Goal: Information Seeking & Learning: Learn about a topic

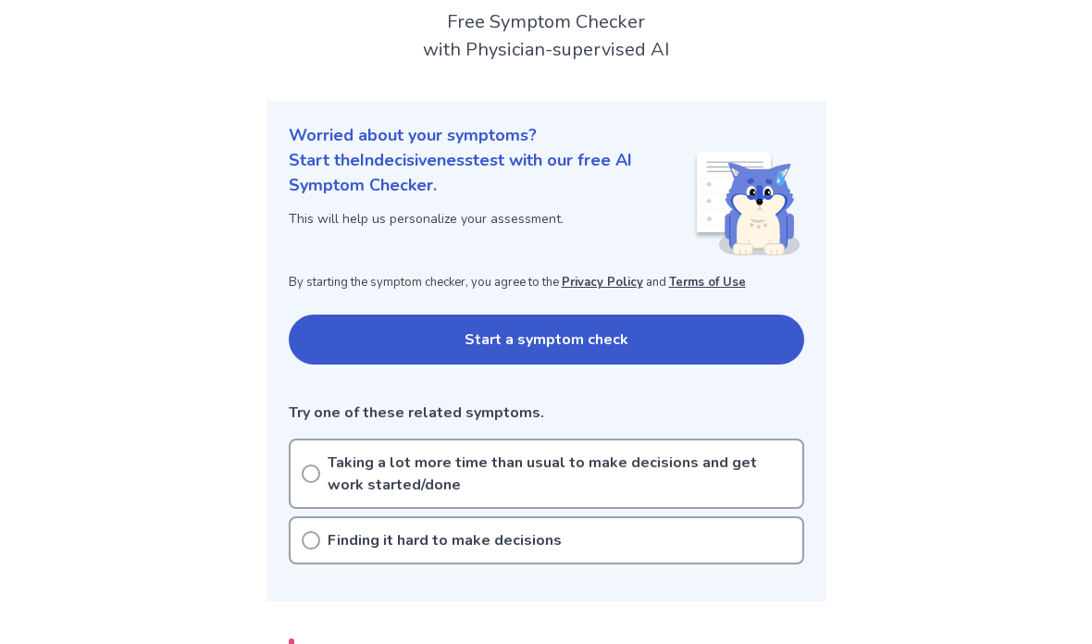
scroll to position [122, 0]
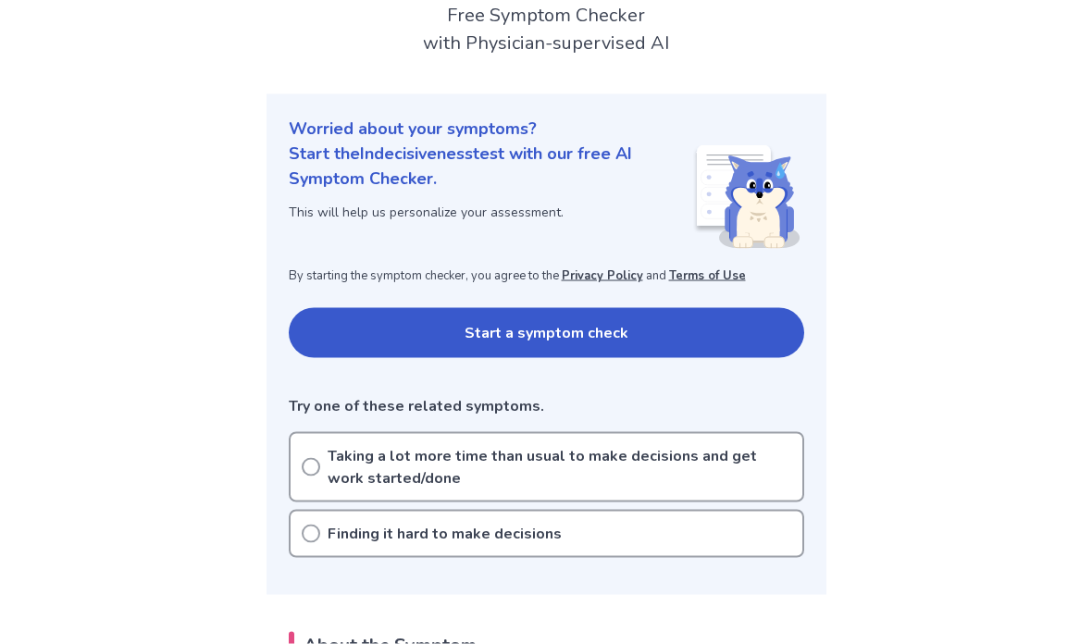
click at [600, 460] on p "Taking a lot more time than usual to make decisions and get work started/done" at bounding box center [560, 467] width 464 height 44
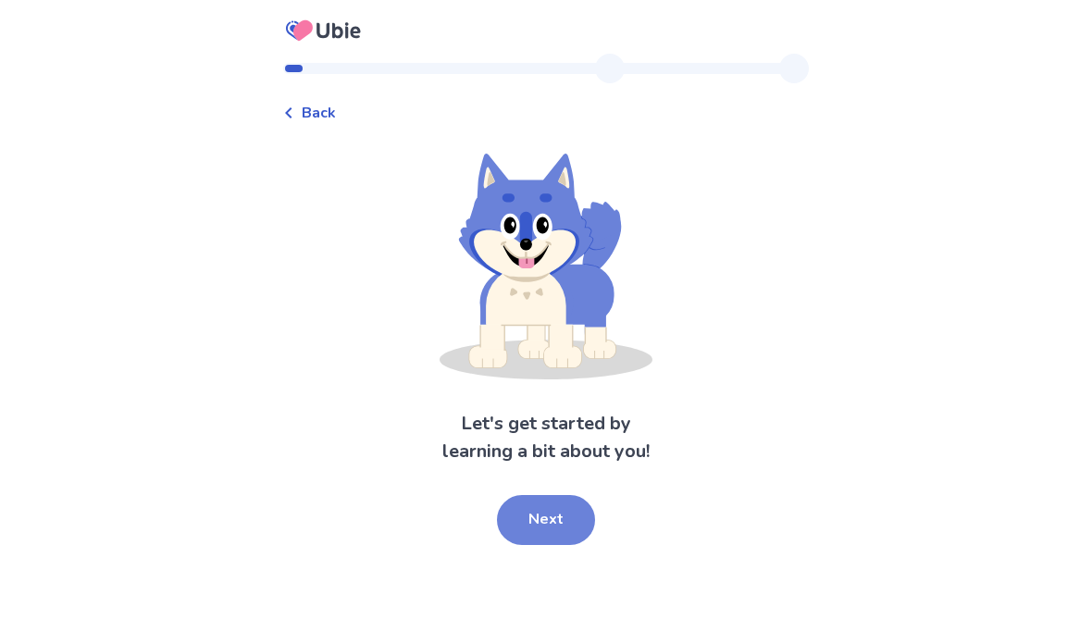
click at [554, 510] on button "Next" at bounding box center [546, 520] width 98 height 50
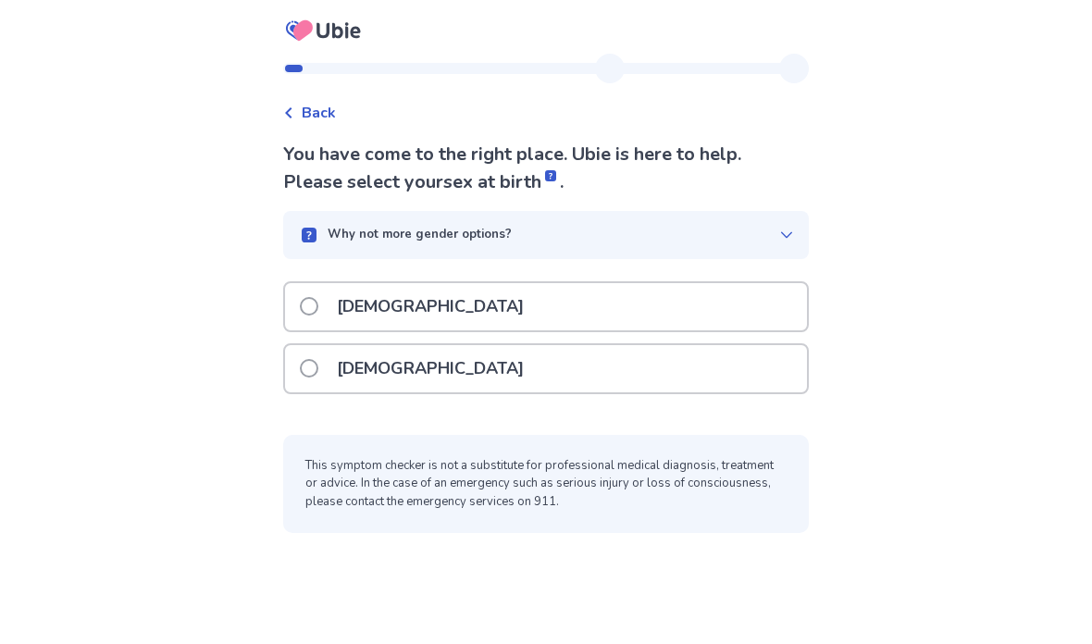
click at [490, 368] on div "[DEMOGRAPHIC_DATA]" at bounding box center [546, 368] width 522 height 47
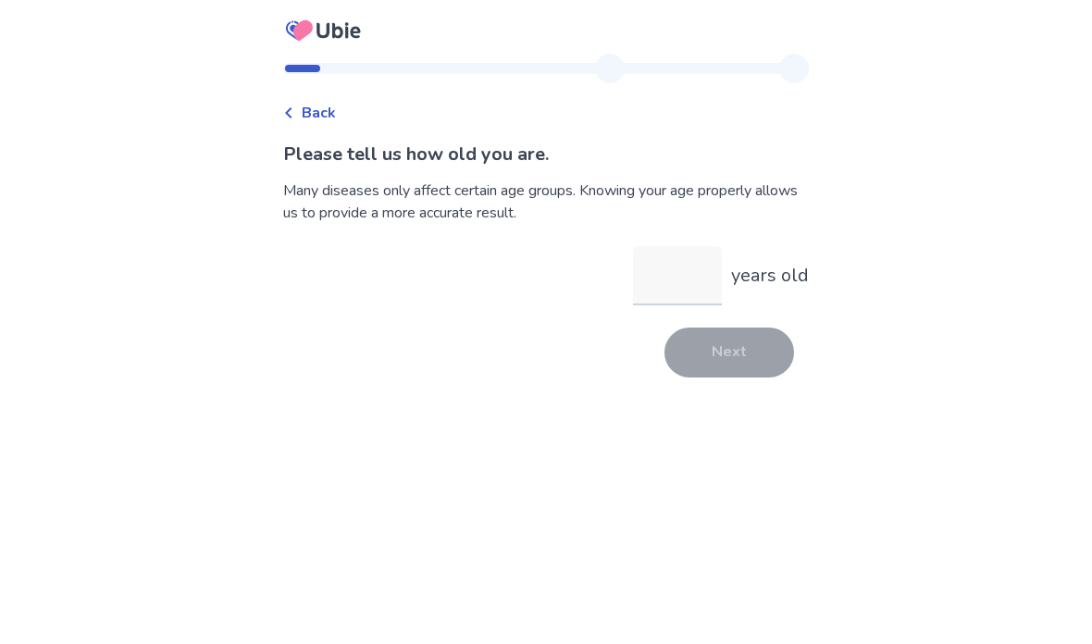
click at [684, 283] on input "years old" at bounding box center [677, 275] width 89 height 59
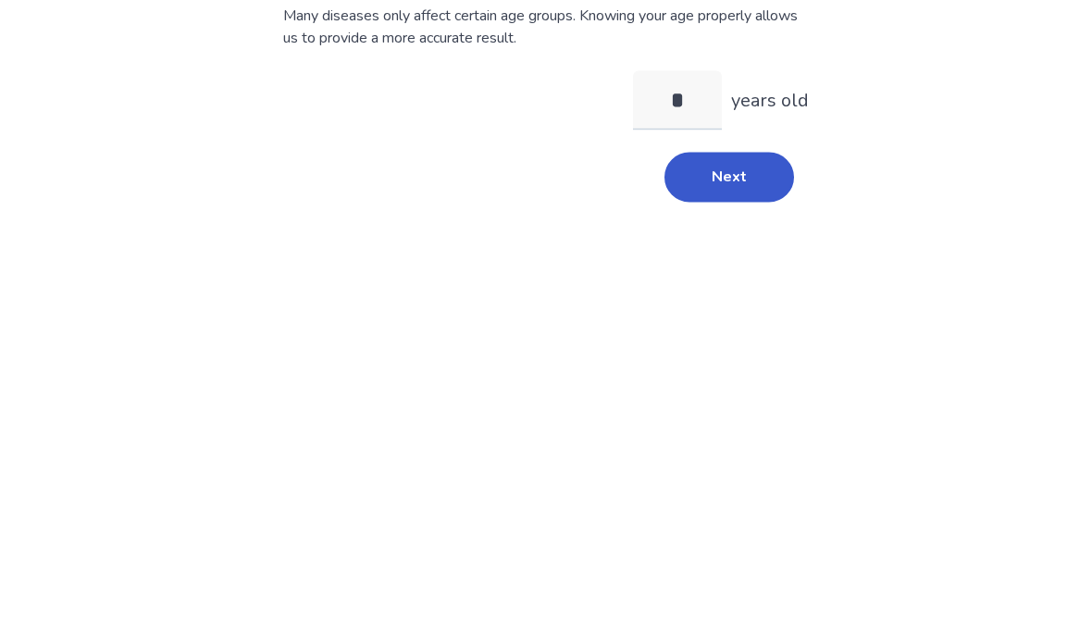
type input "**"
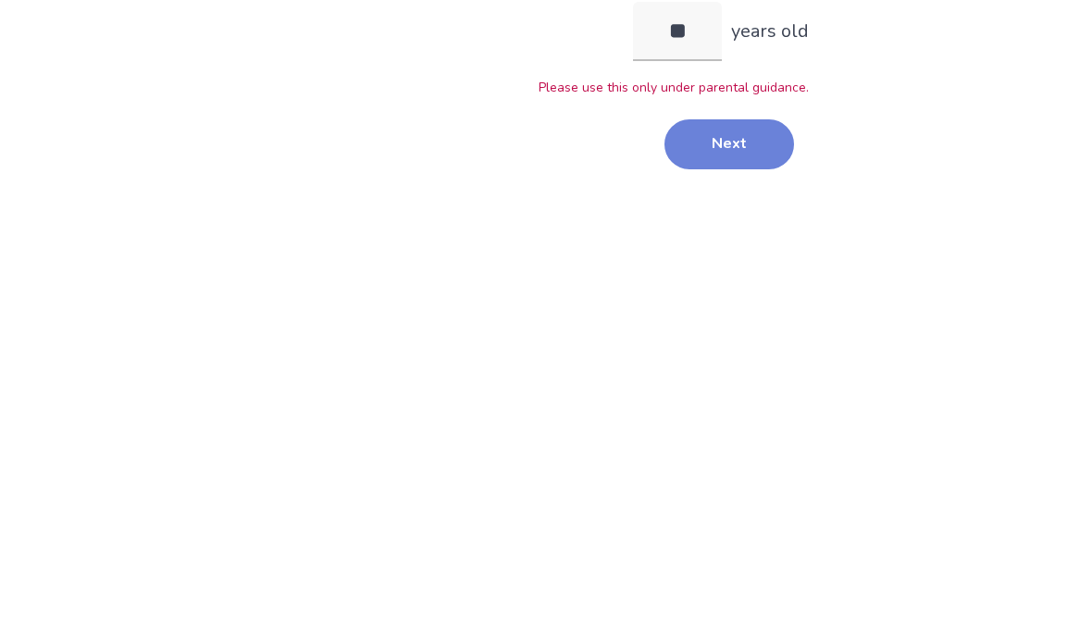
click at [731, 364] on button "Next" at bounding box center [730, 389] width 130 height 50
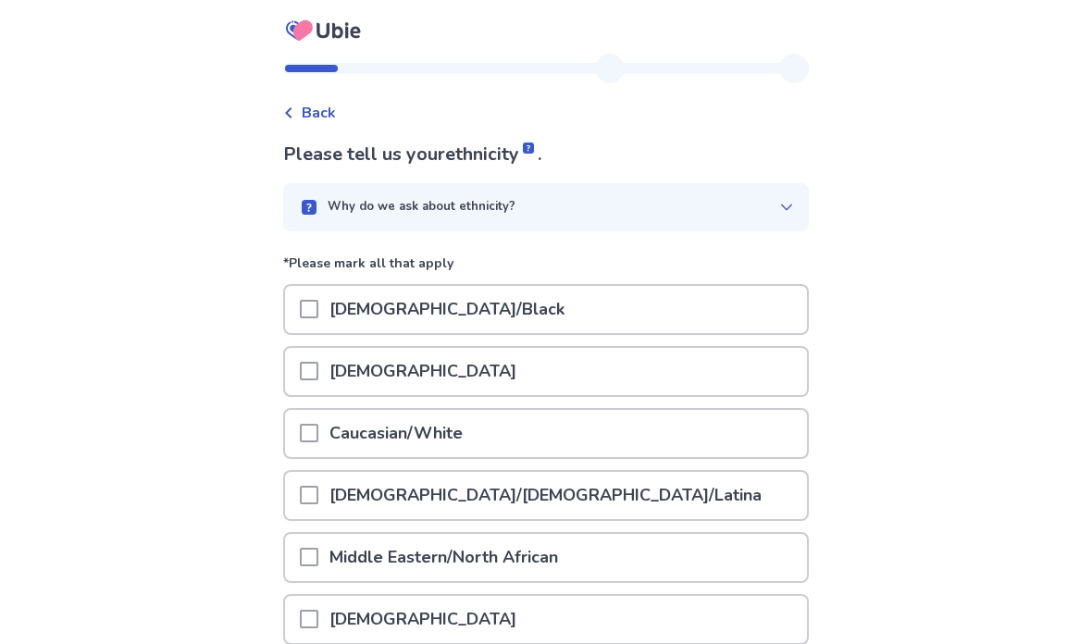
click at [726, 195] on div "Why do we ask about ethnicity?" at bounding box center [546, 207] width 526 height 48
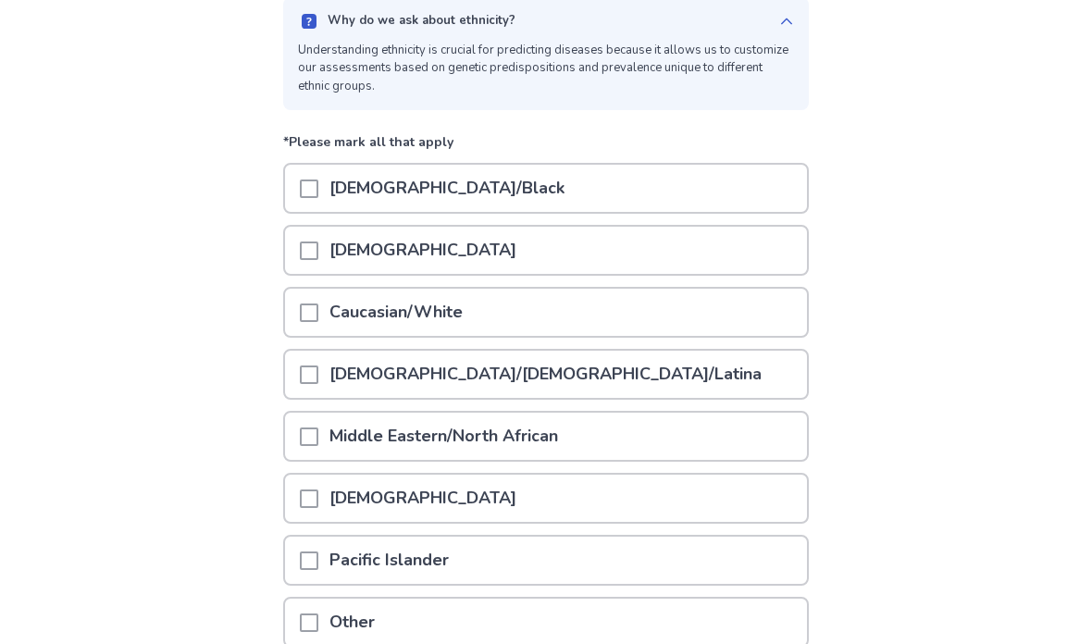
scroll to position [194, 0]
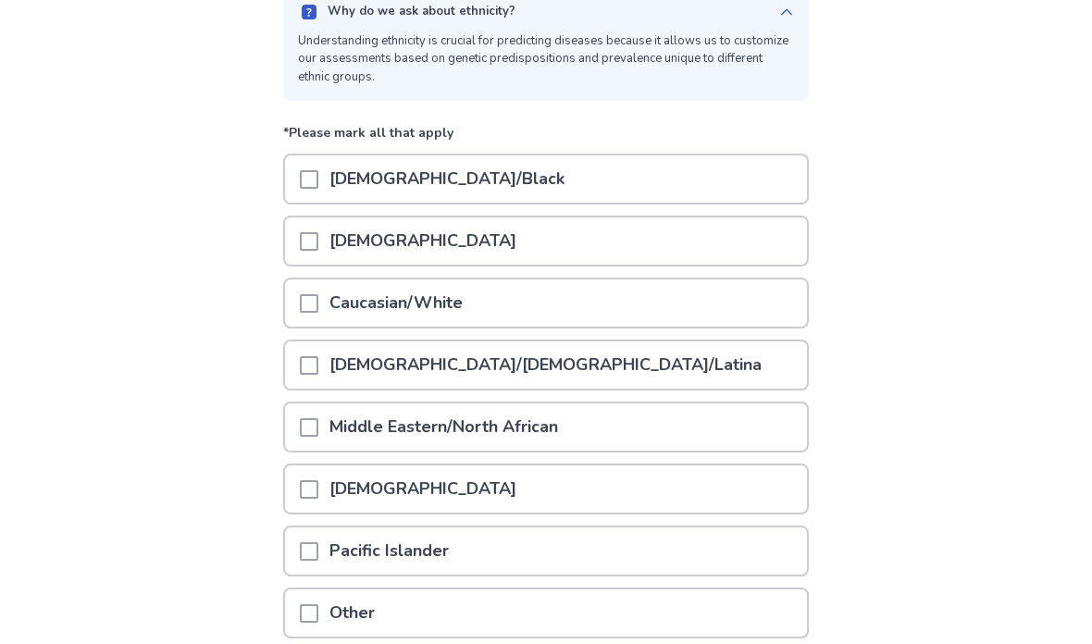
click at [571, 355] on div "[DEMOGRAPHIC_DATA]/[DEMOGRAPHIC_DATA]/Latina" at bounding box center [546, 365] width 522 height 47
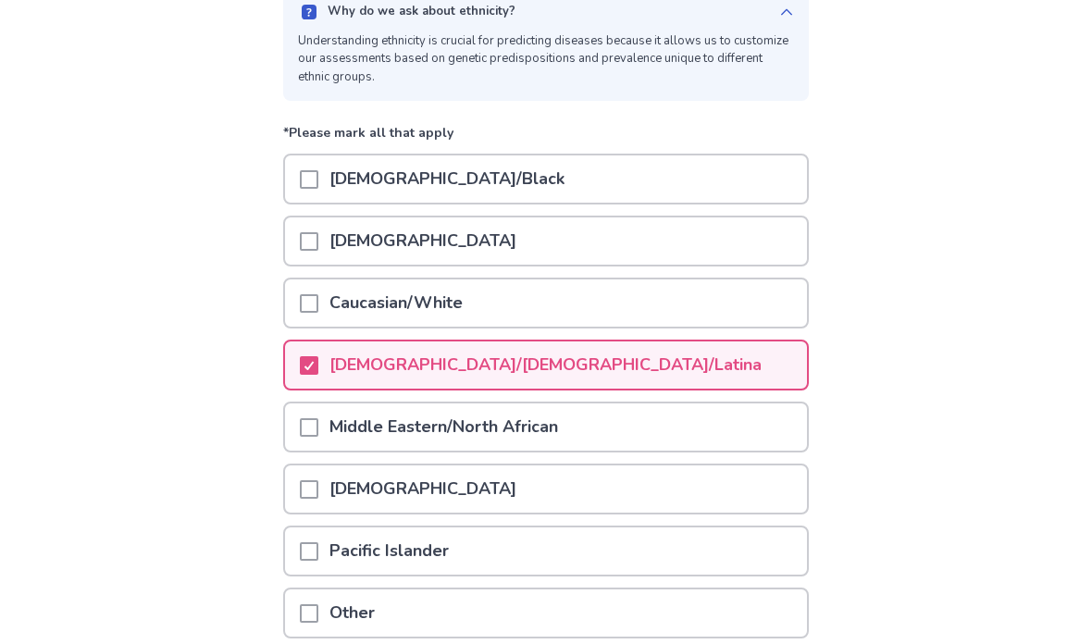
scroll to position [195, 0]
click at [541, 440] on p "Middle Eastern/North African" at bounding box center [443, 427] width 251 height 47
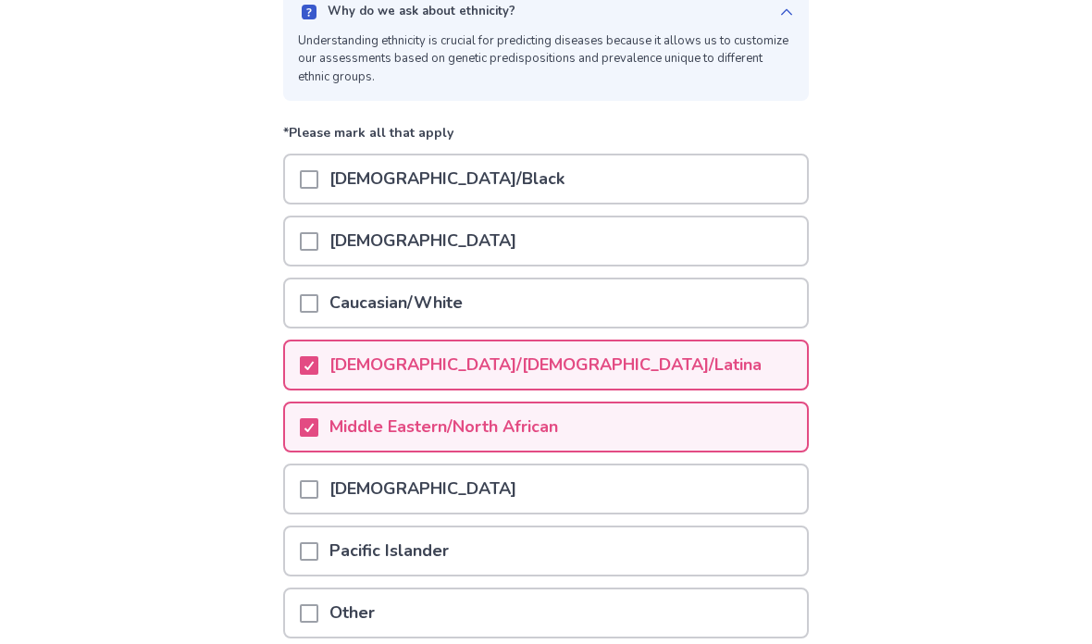
click at [481, 431] on p "Middle Eastern/North African" at bounding box center [443, 427] width 251 height 47
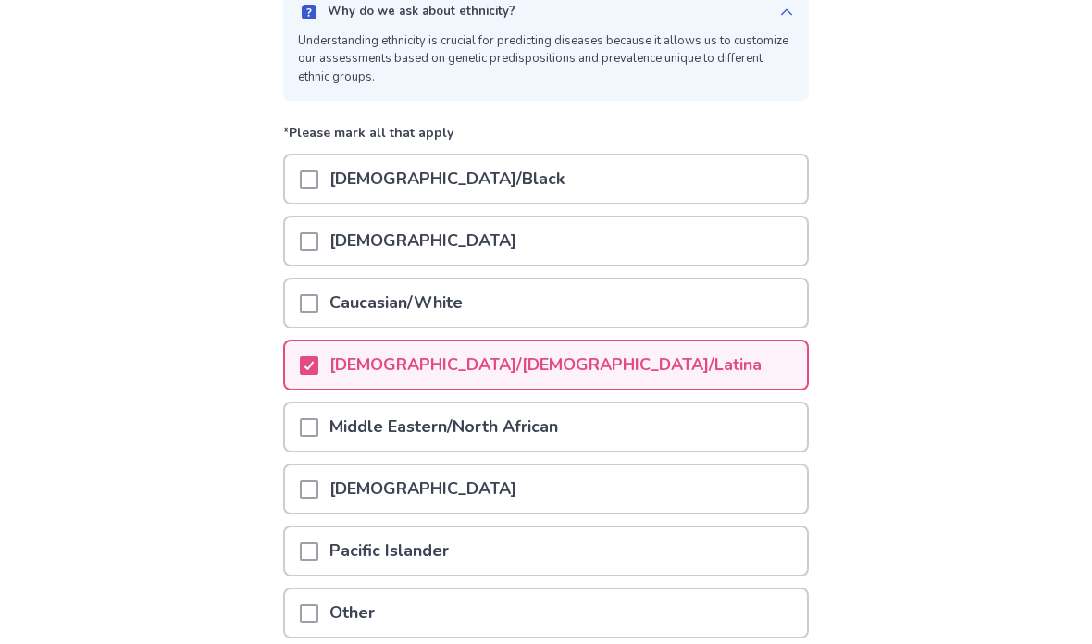
click at [508, 367] on p "[DEMOGRAPHIC_DATA]/[DEMOGRAPHIC_DATA]/Latina" at bounding box center [545, 365] width 454 height 47
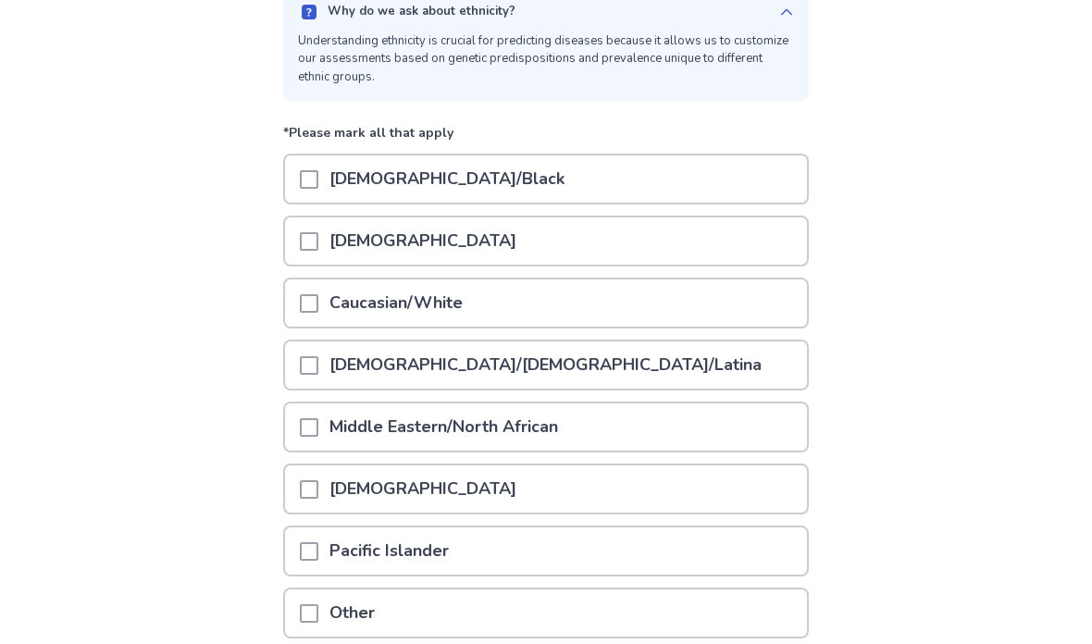
click at [456, 288] on p "Caucasian/White" at bounding box center [396, 303] width 156 height 47
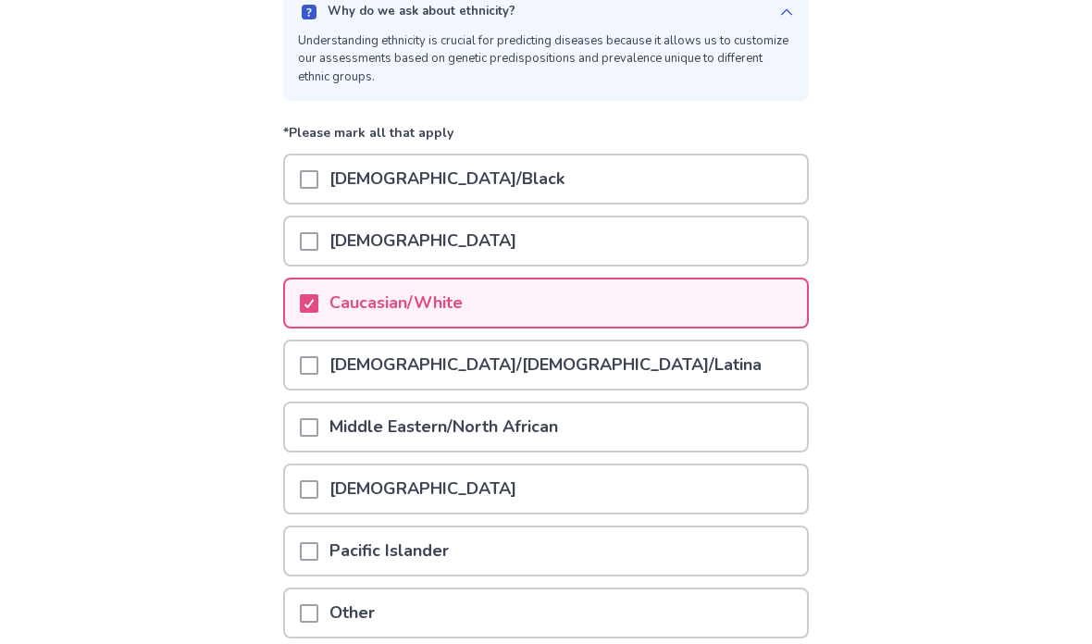
click at [573, 173] on div "[DEMOGRAPHIC_DATA]/Black" at bounding box center [546, 179] width 522 height 47
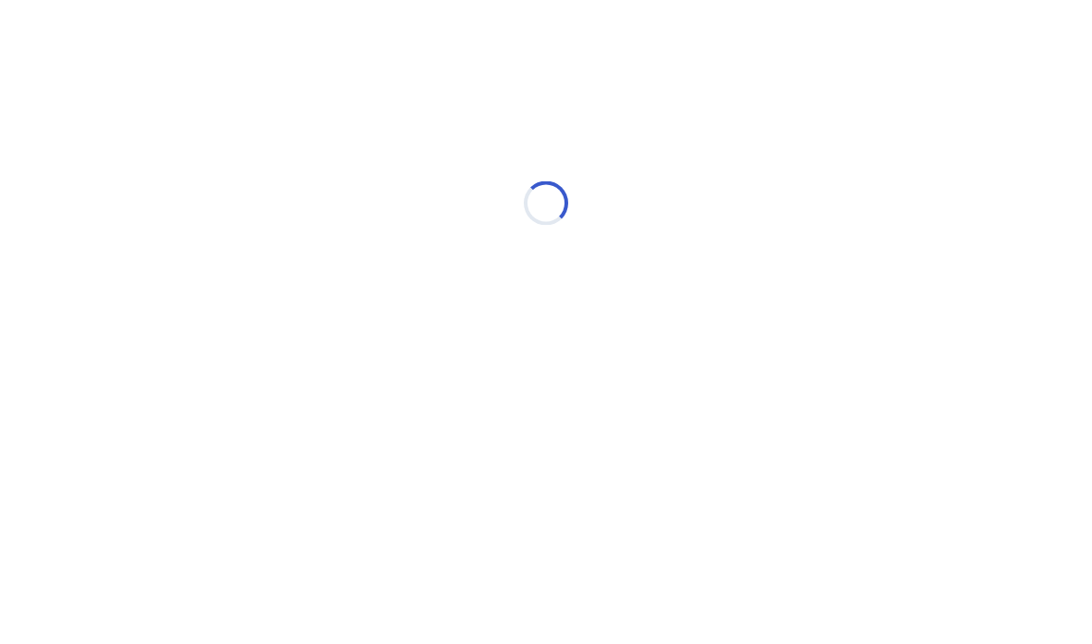
scroll to position [0, 0]
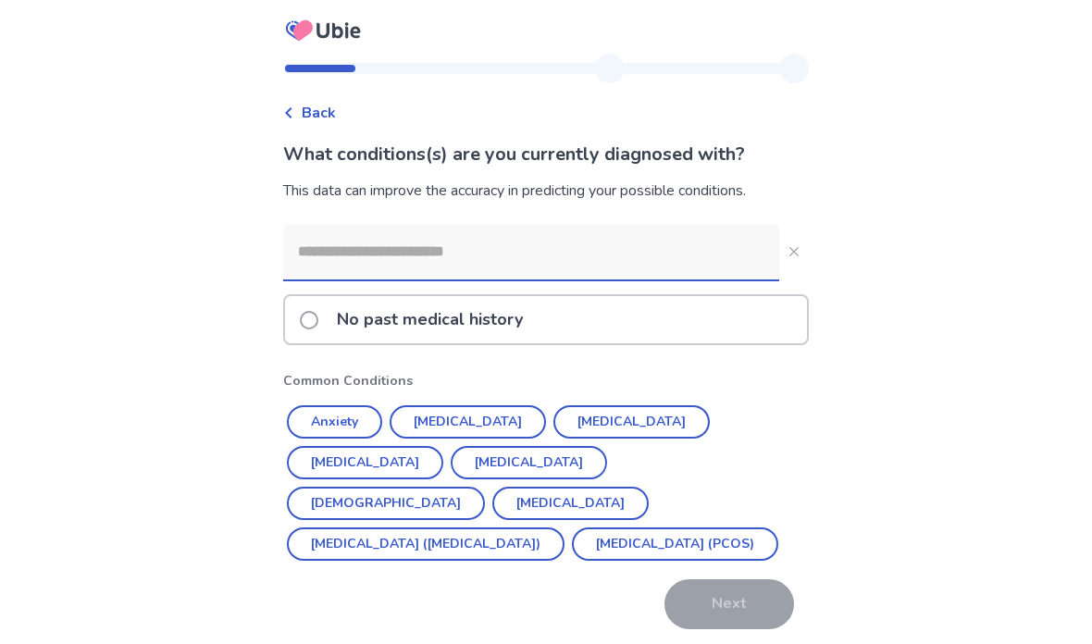
click at [628, 312] on div "No past medical history" at bounding box center [546, 319] width 522 height 47
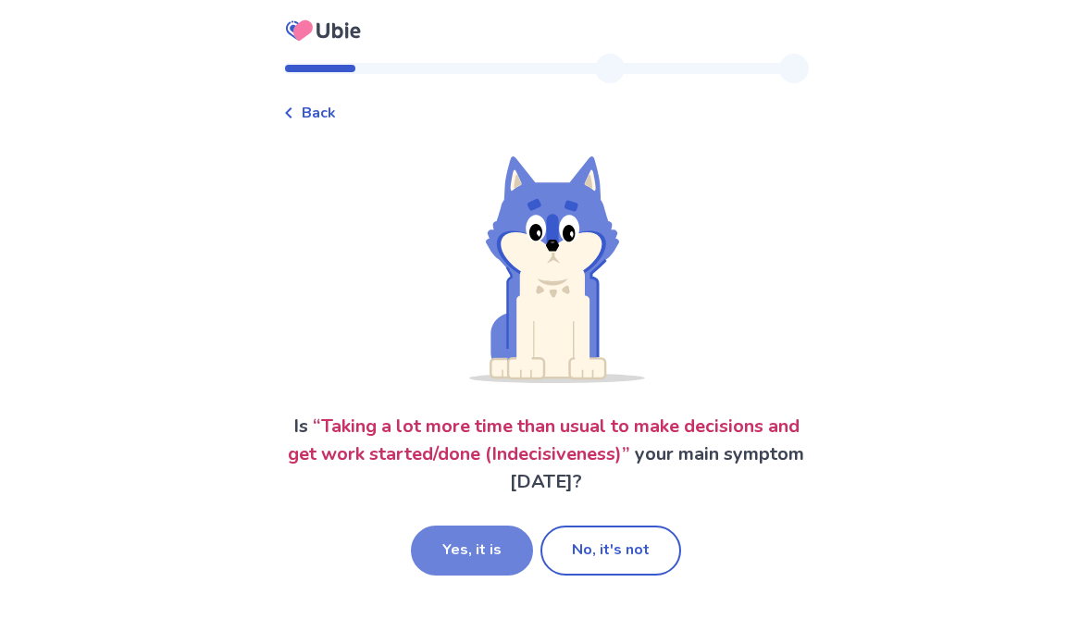
click at [466, 556] on button "Yes, it is" at bounding box center [472, 551] width 122 height 50
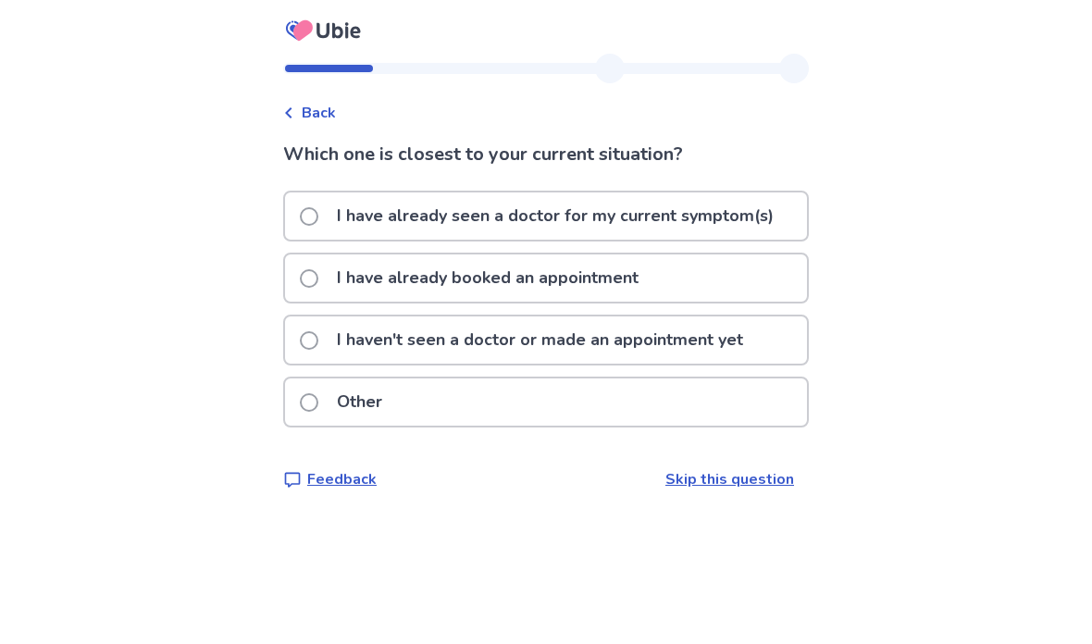
click at [720, 344] on p "I haven't seen a doctor or made an appointment yet" at bounding box center [540, 340] width 429 height 47
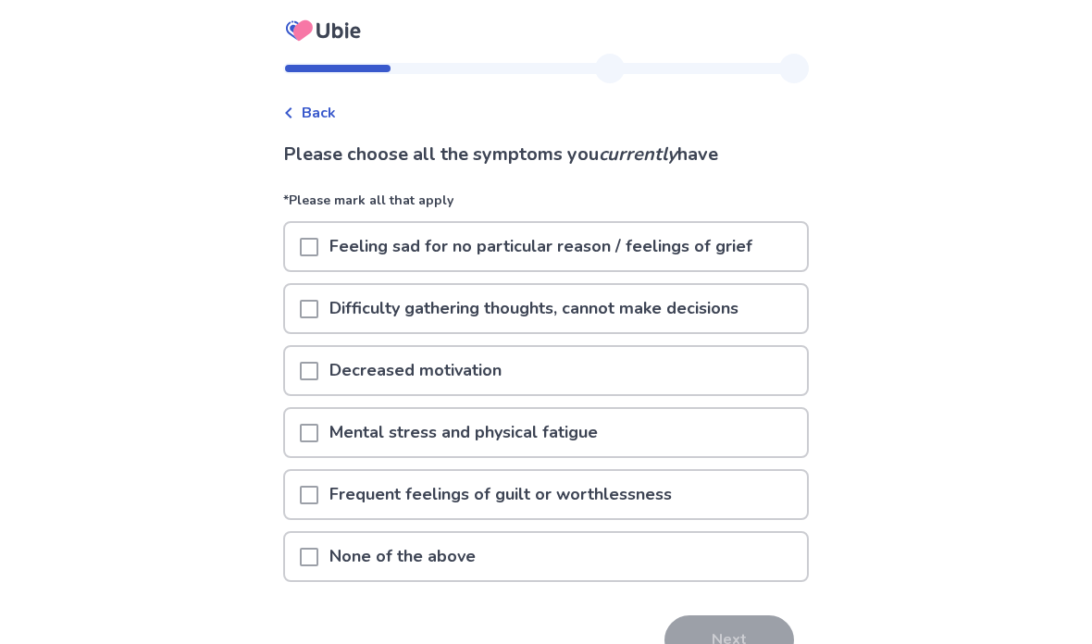
click at [706, 238] on p "Feeling sad for no particular reason / feelings of grief" at bounding box center [540, 246] width 445 height 47
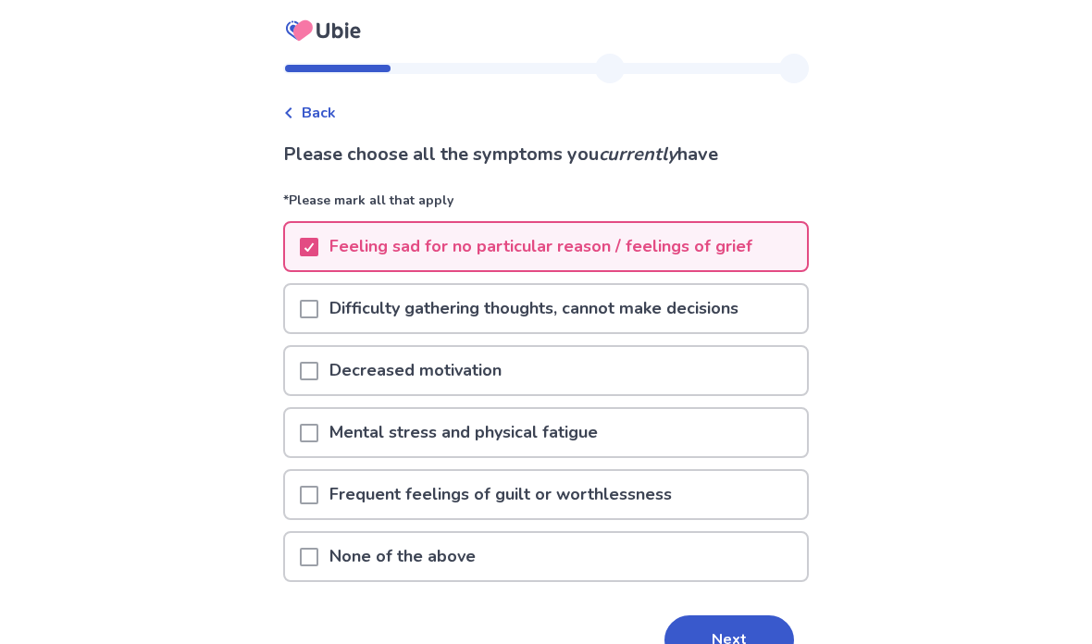
click at [582, 381] on div "Decreased motivation" at bounding box center [546, 370] width 522 height 47
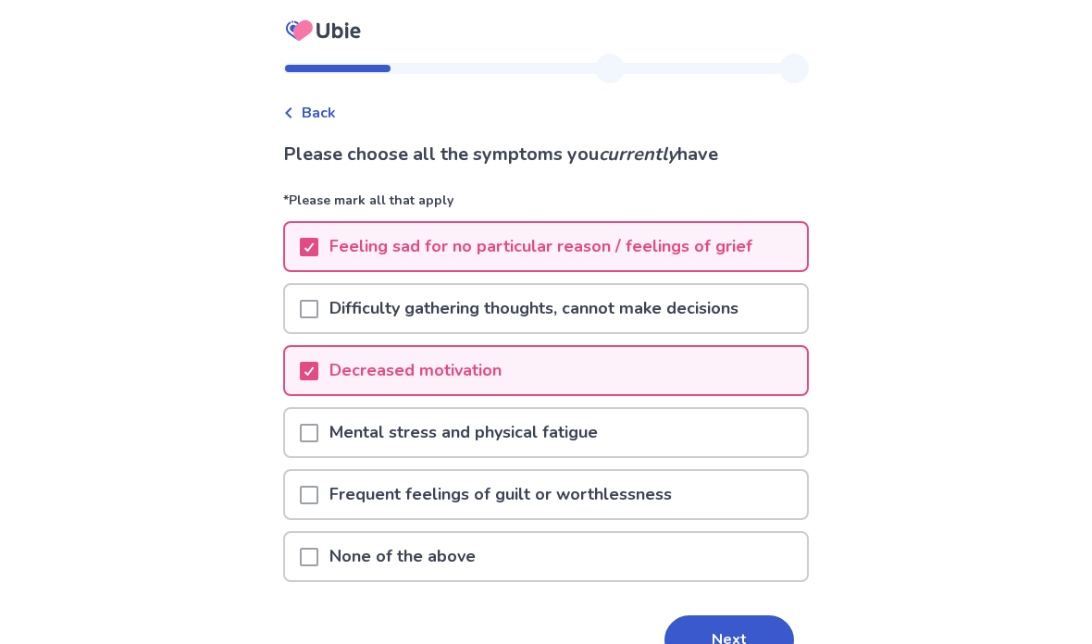
click at [704, 499] on div "Frequent feelings of guilt or worthlessness" at bounding box center [546, 494] width 522 height 47
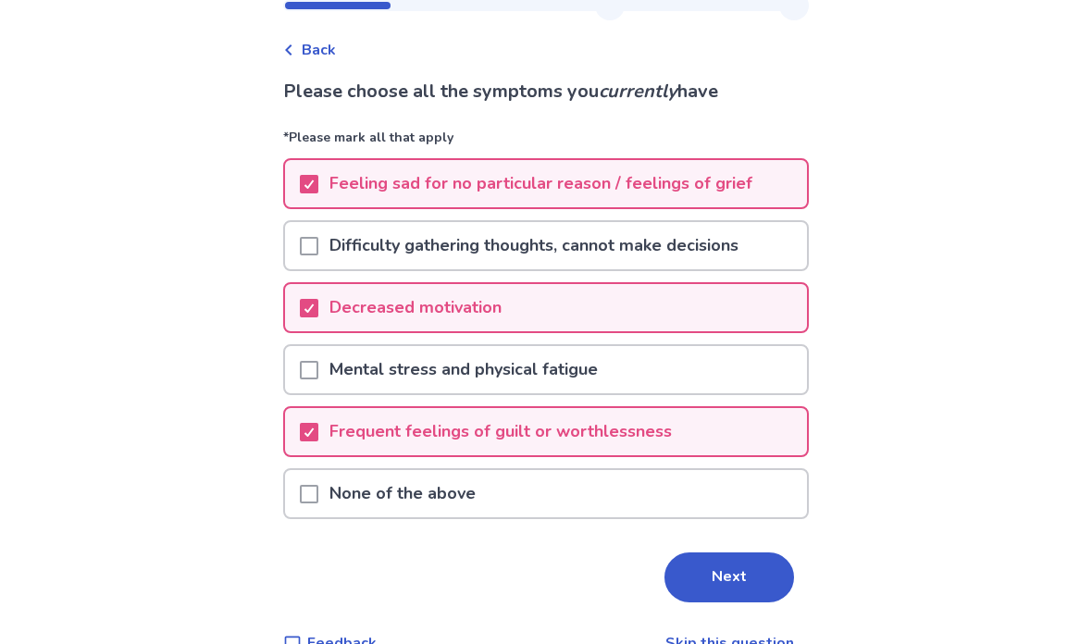
scroll to position [63, 0]
click at [719, 595] on button "Next" at bounding box center [730, 578] width 130 height 50
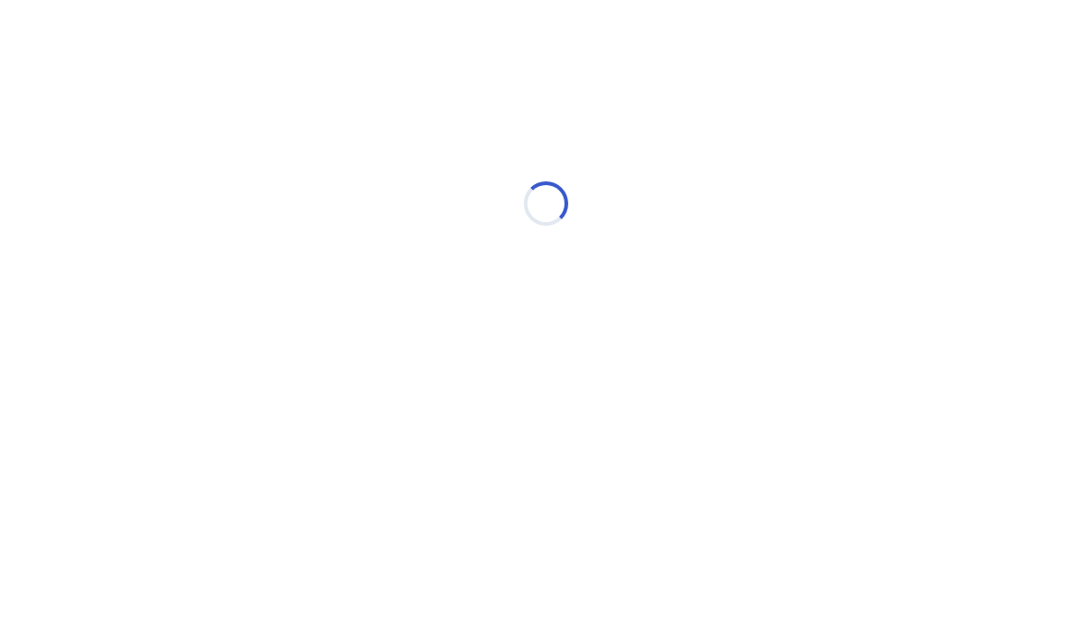
scroll to position [0, 0]
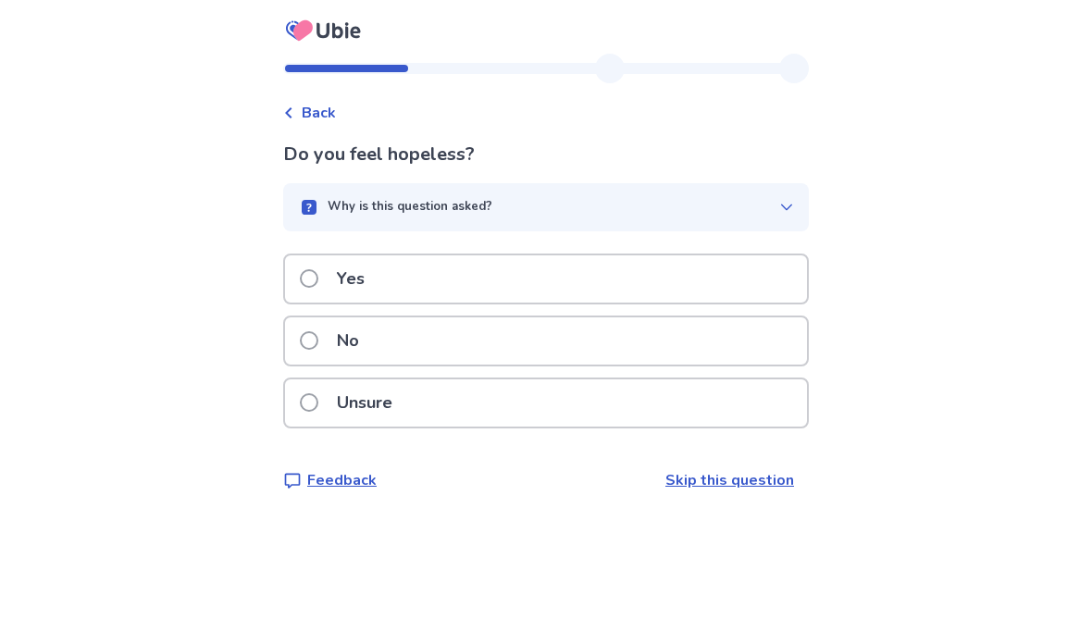
click at [492, 398] on div "Unsure" at bounding box center [546, 403] width 522 height 47
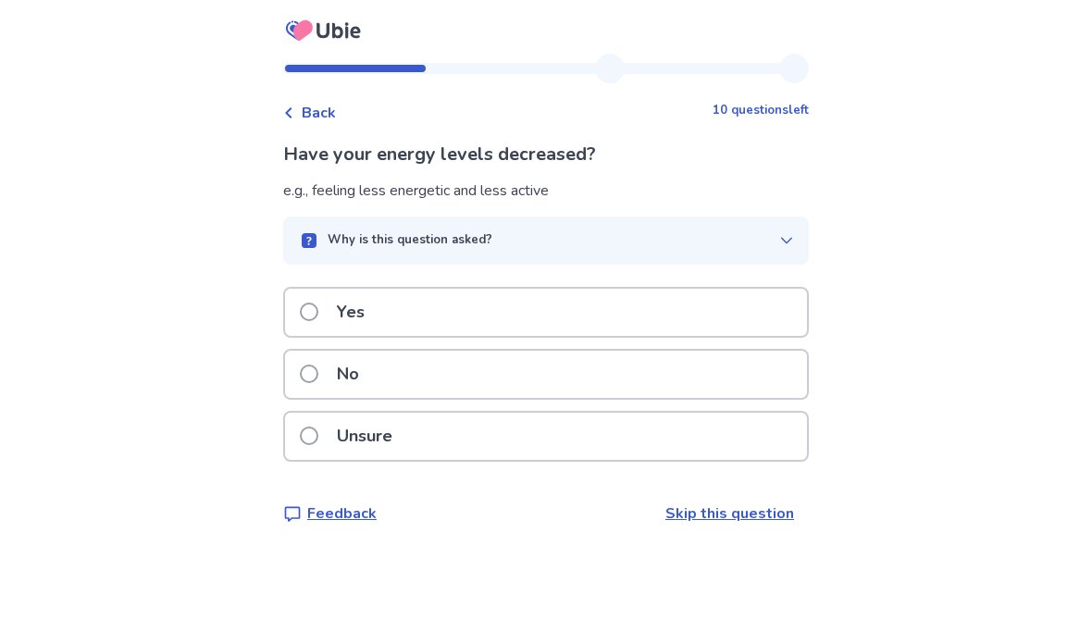
click at [603, 317] on div "Yes" at bounding box center [546, 312] width 522 height 47
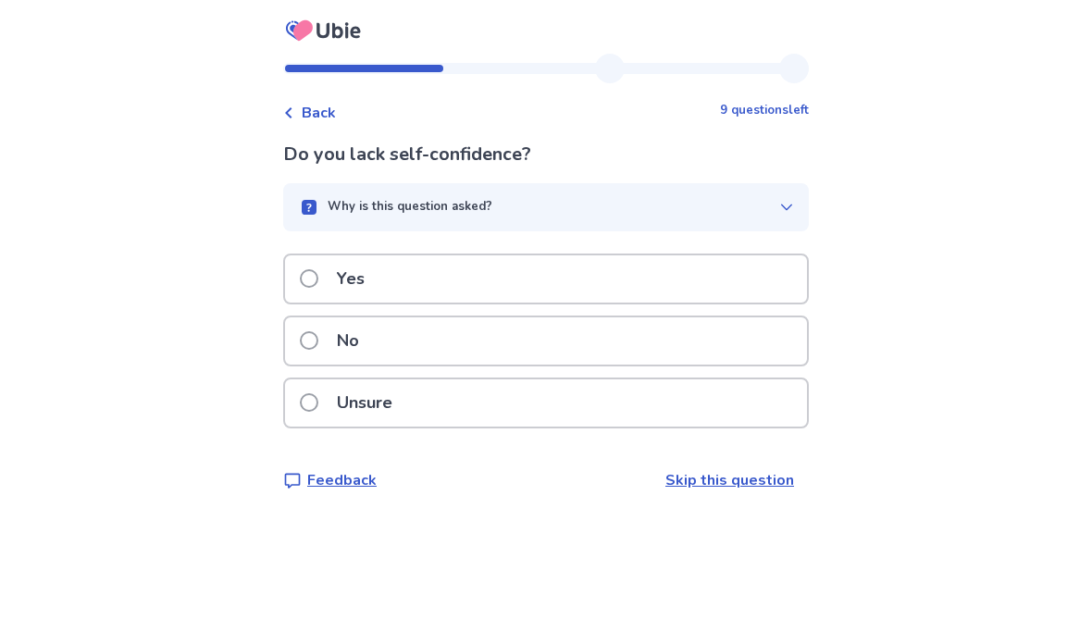
click at [621, 257] on div "Yes" at bounding box center [546, 278] width 522 height 47
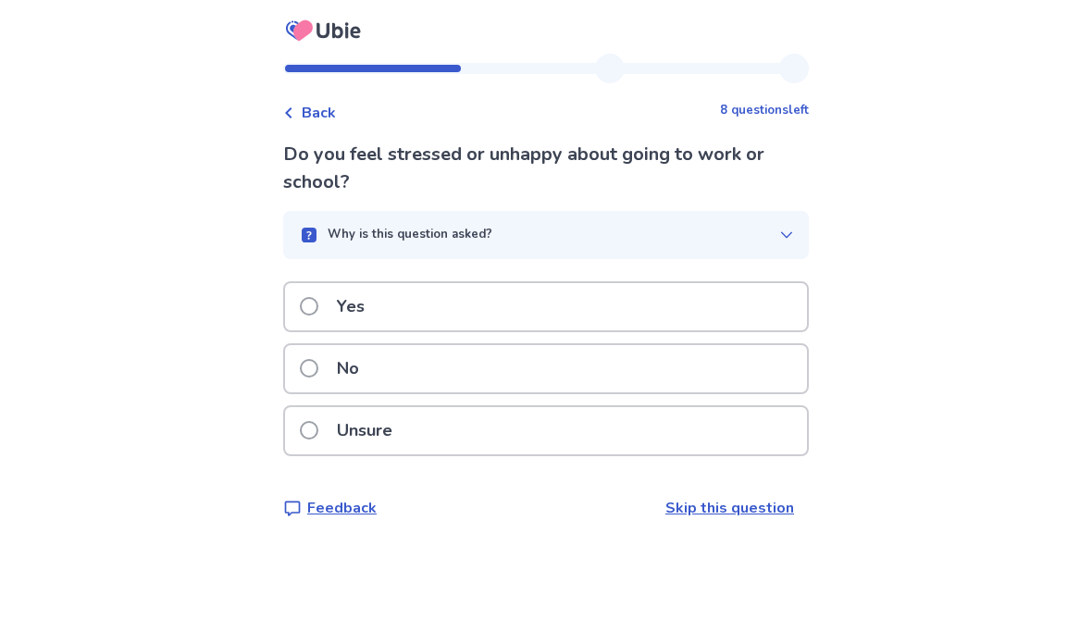
click at [474, 307] on div "Yes" at bounding box center [546, 306] width 522 height 47
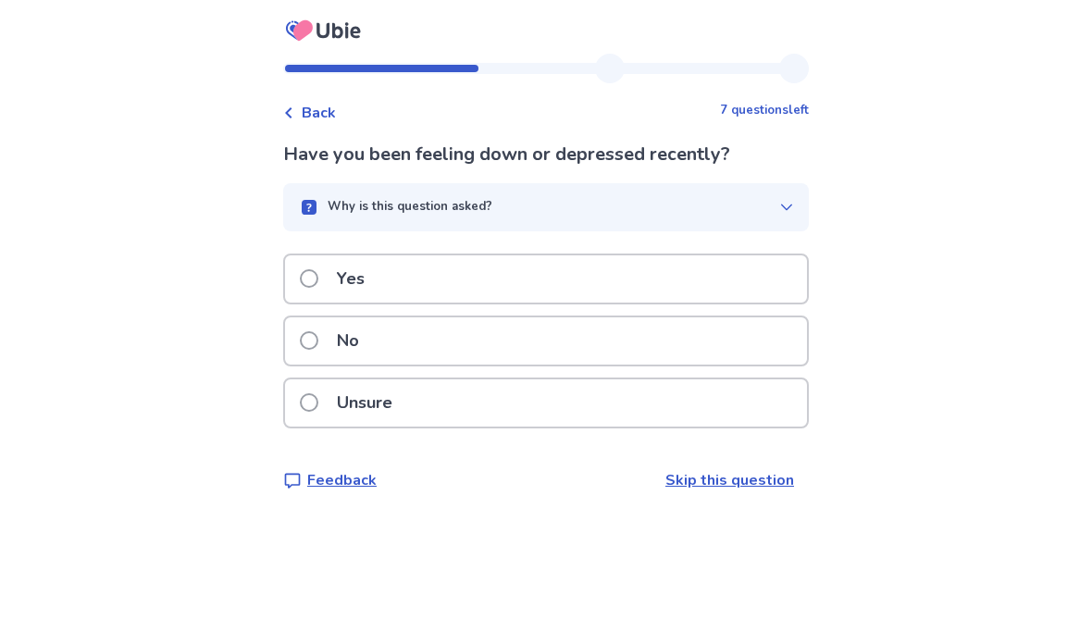
click at [473, 286] on div "Yes" at bounding box center [546, 278] width 522 height 47
click at [529, 271] on div "Yes" at bounding box center [546, 278] width 522 height 47
click at [506, 280] on div "Yes" at bounding box center [546, 278] width 522 height 47
click at [499, 282] on div "Yes" at bounding box center [546, 278] width 522 height 47
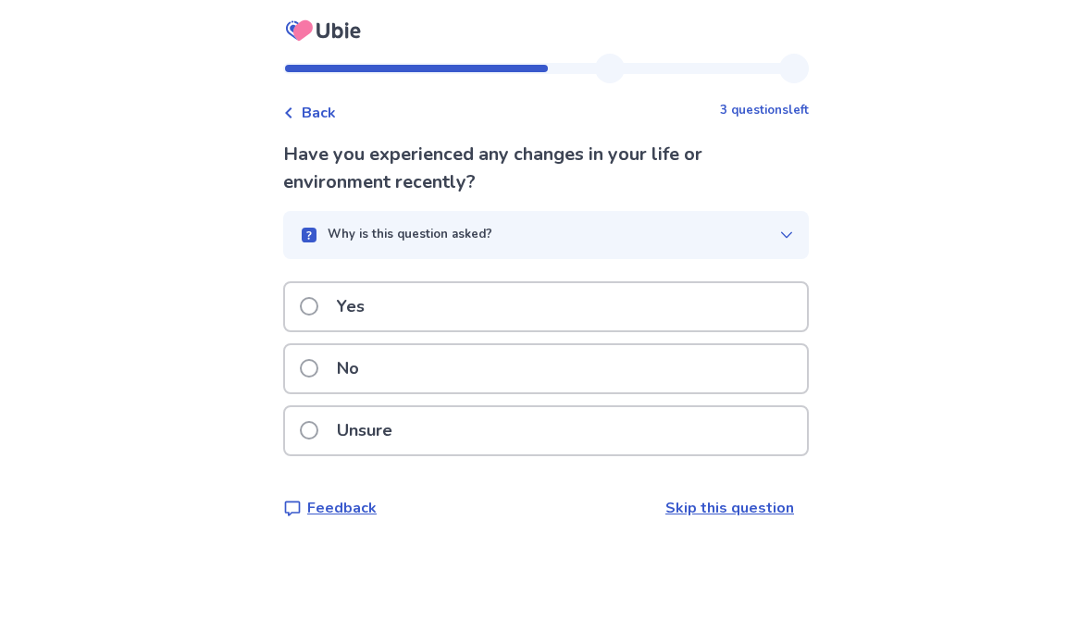
click at [427, 369] on div "No" at bounding box center [546, 368] width 522 height 47
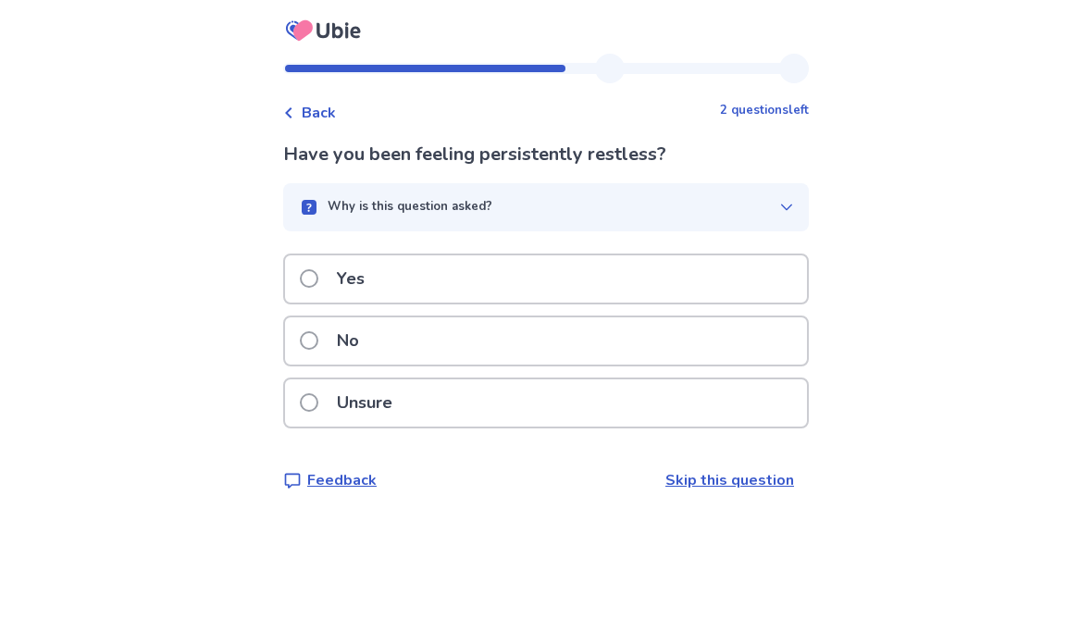
click at [535, 280] on div "Yes" at bounding box center [546, 278] width 522 height 47
click at [509, 289] on div "Yes" at bounding box center [546, 278] width 522 height 47
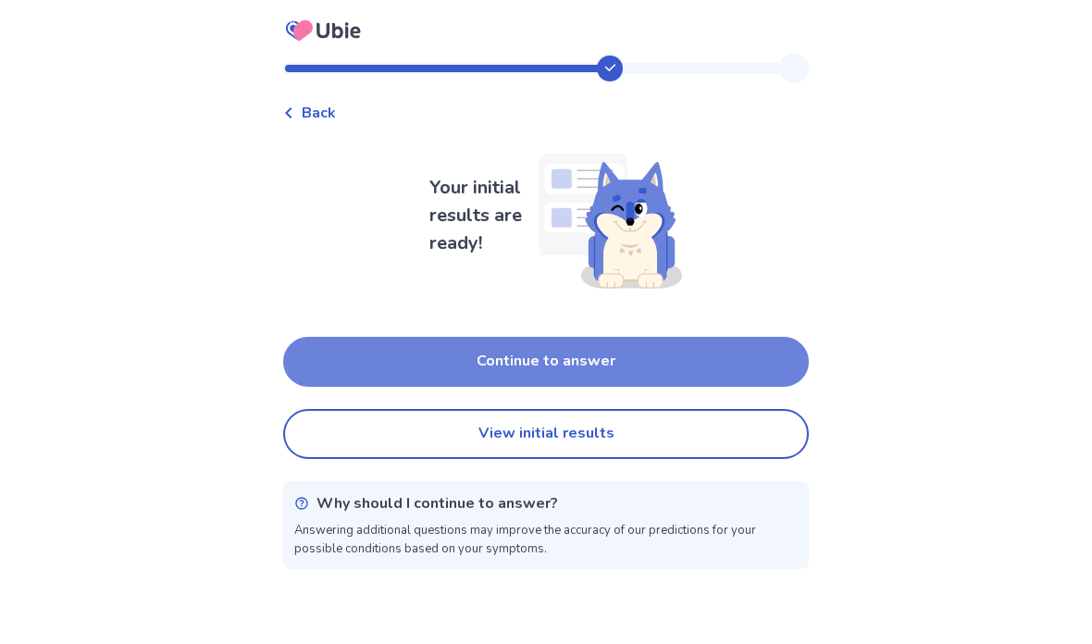
click at [484, 363] on button "Continue to answer" at bounding box center [546, 362] width 526 height 50
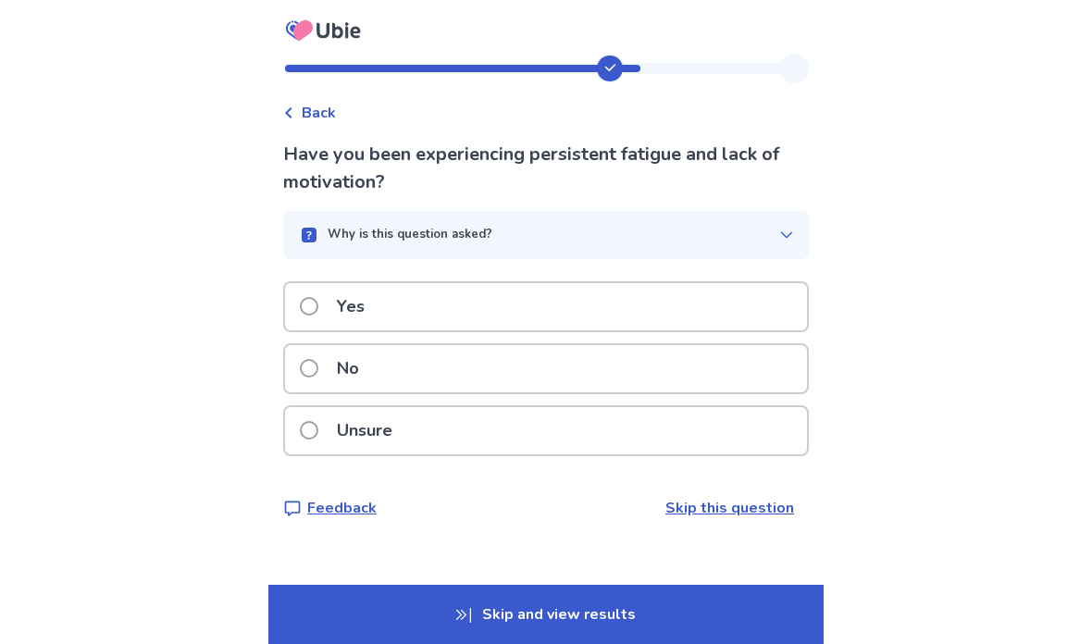
click at [489, 307] on div "Yes" at bounding box center [546, 306] width 522 height 47
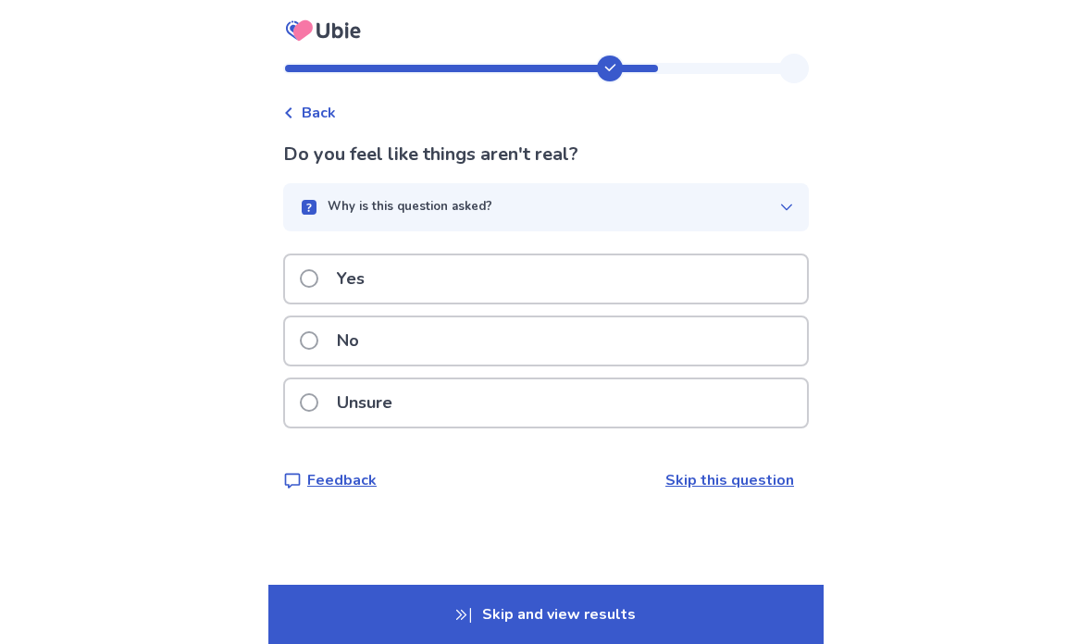
click at [424, 349] on div "No" at bounding box center [546, 340] width 522 height 47
click at [504, 292] on div "Yes" at bounding box center [546, 278] width 522 height 47
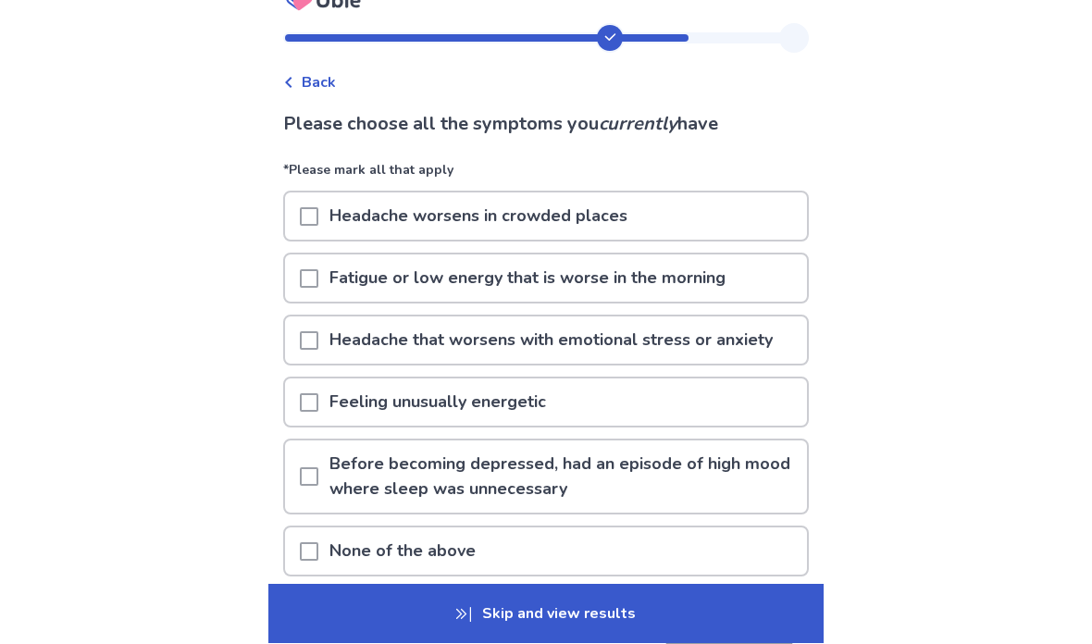
scroll to position [31, 0]
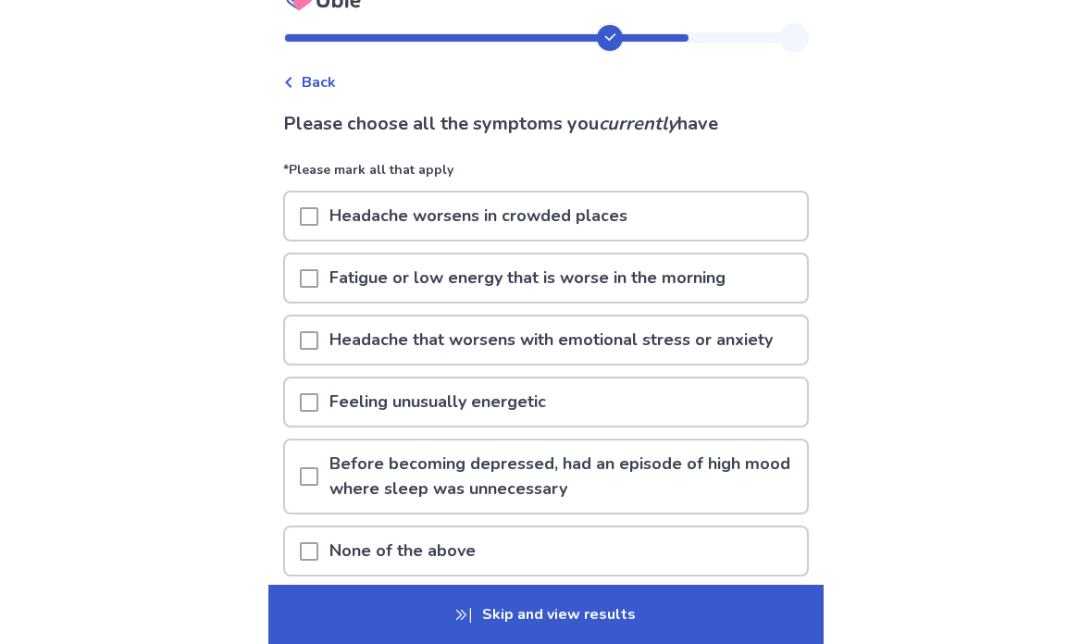
click at [449, 555] on p "None of the above" at bounding box center [402, 551] width 168 height 47
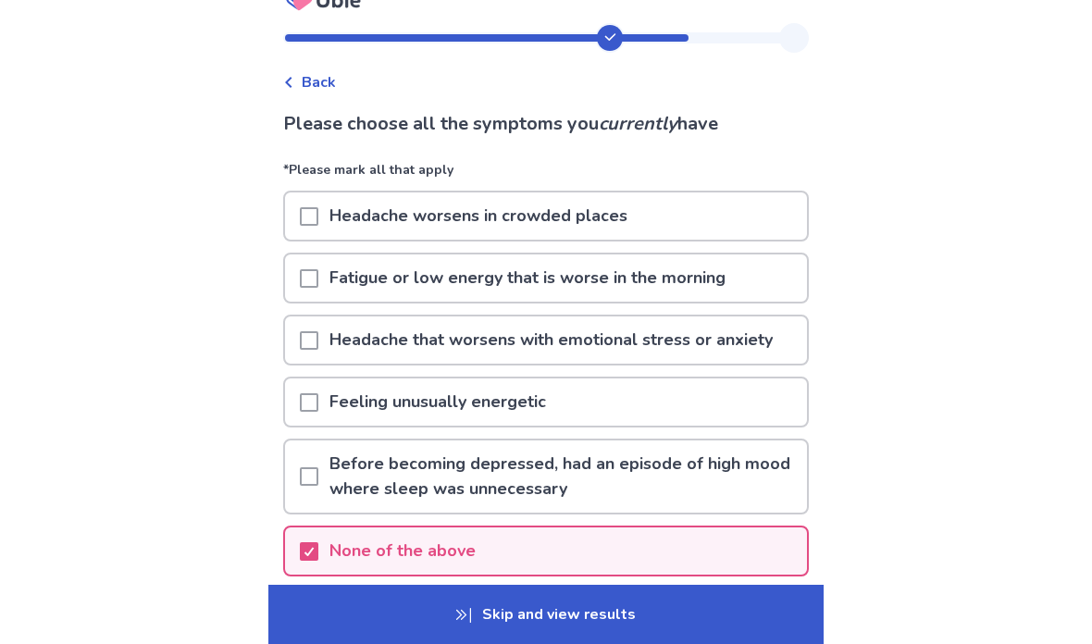
click at [718, 626] on button "Next" at bounding box center [730, 635] width 130 height 50
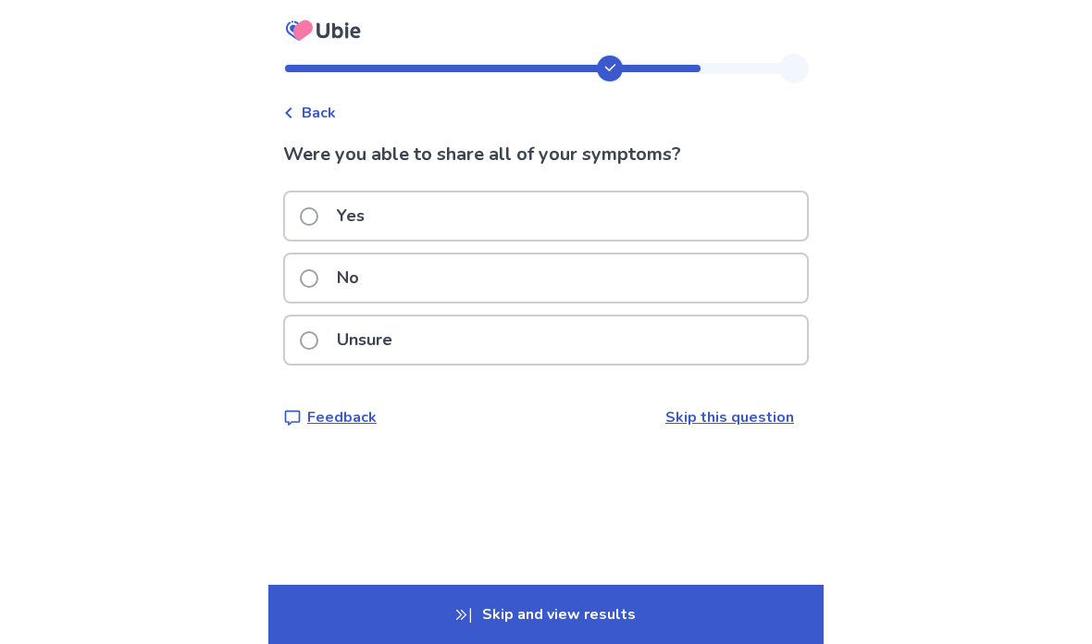
click at [404, 333] on p "Unsure" at bounding box center [365, 340] width 78 height 47
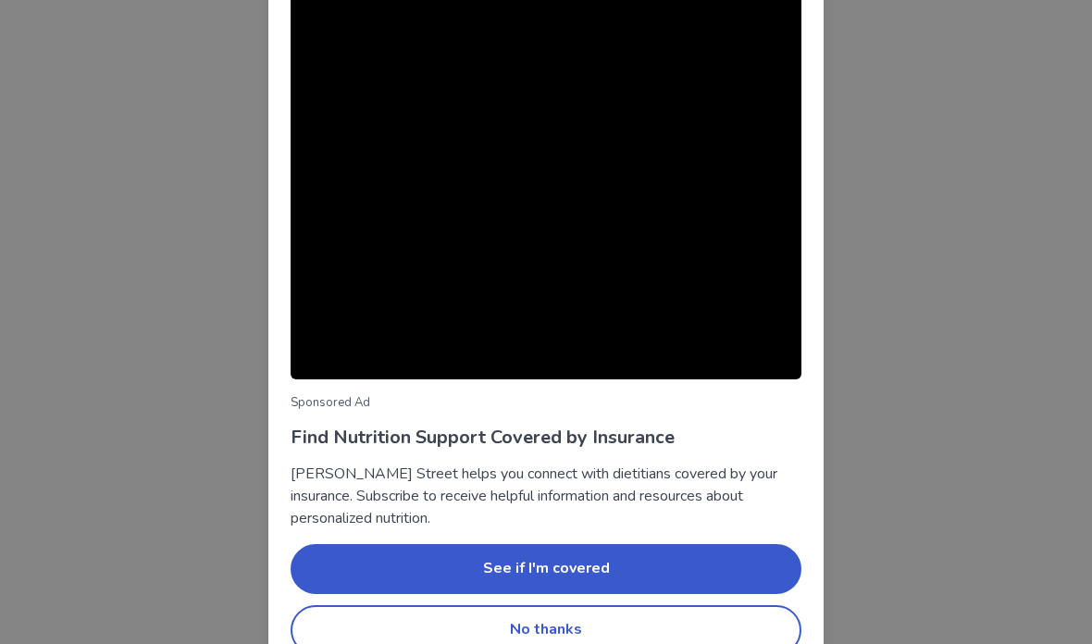
scroll to position [125, 0]
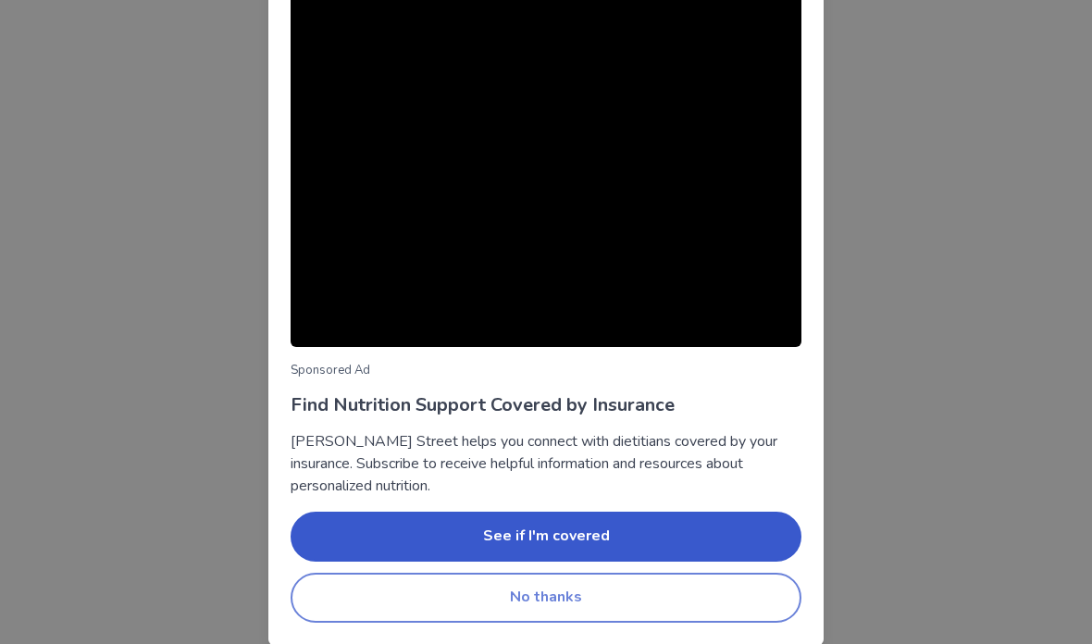
click at [638, 606] on button "No thanks" at bounding box center [546, 598] width 511 height 50
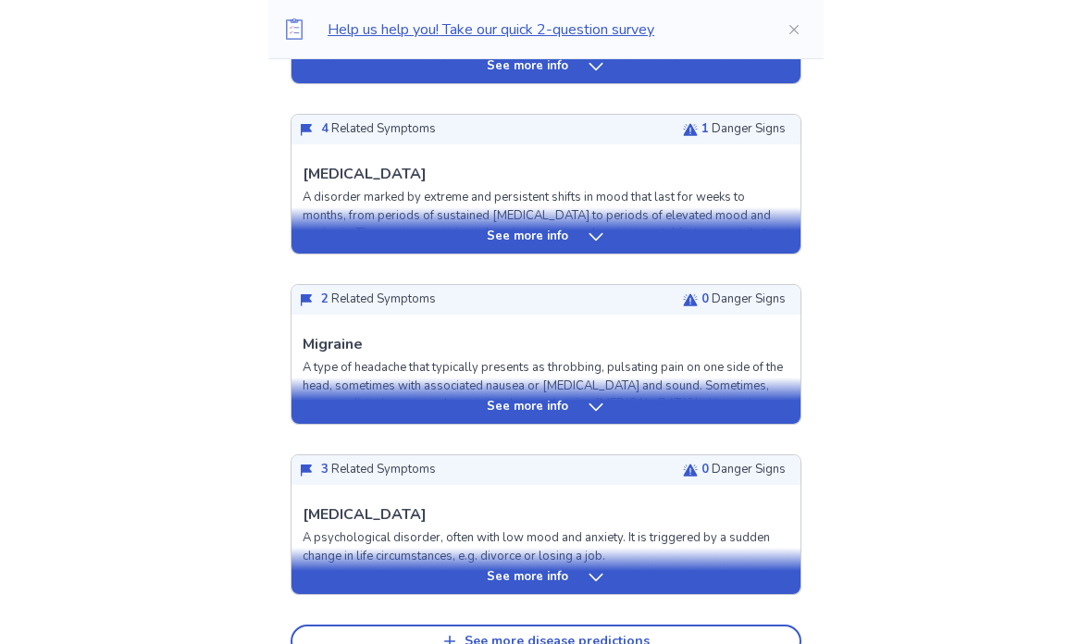
scroll to position [855, 0]
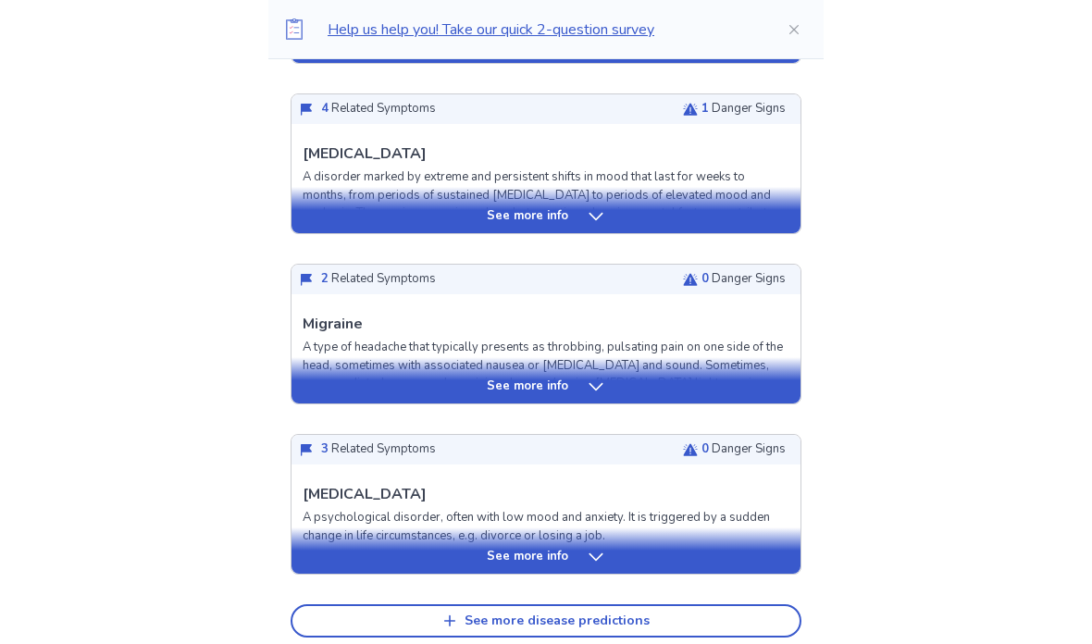
click at [710, 537] on div "See more info" at bounding box center [546, 551] width 509 height 46
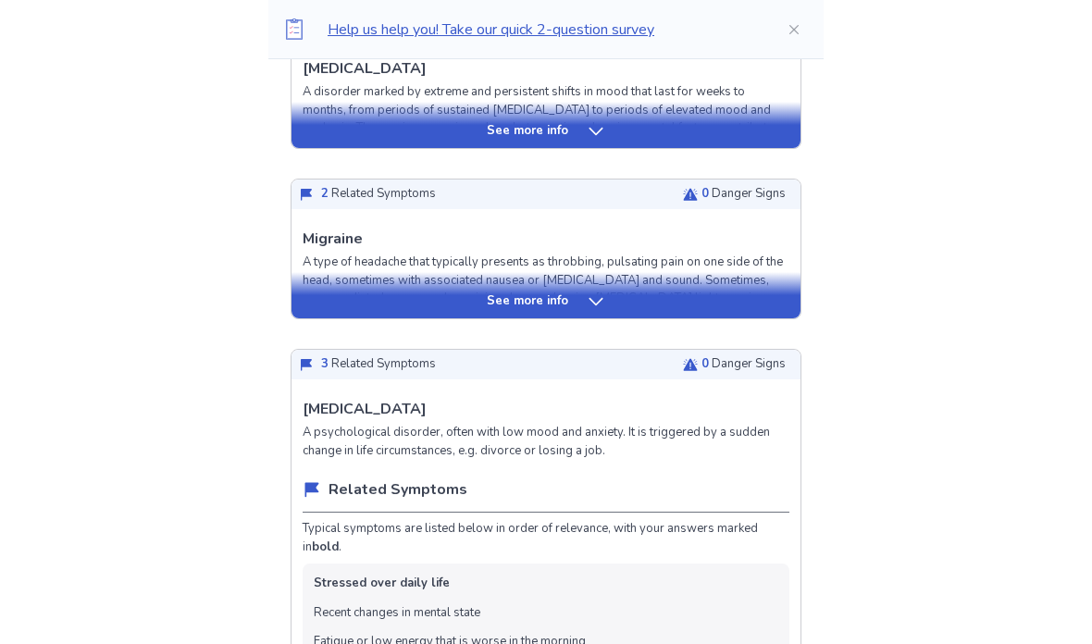
scroll to position [932, 0]
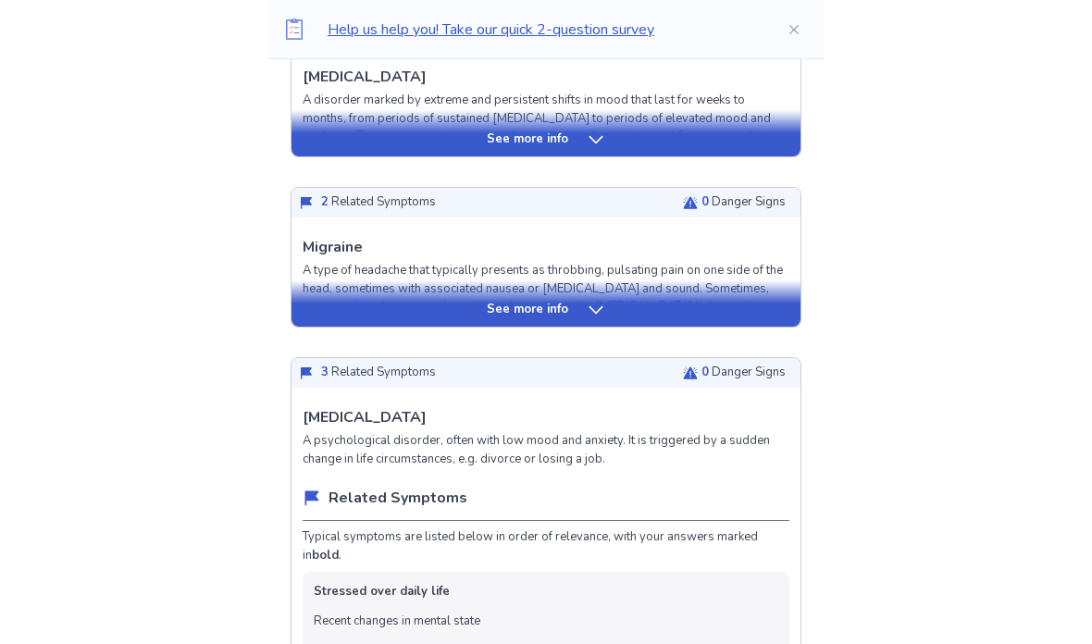
click at [609, 301] on div "See more info" at bounding box center [546, 310] width 509 height 19
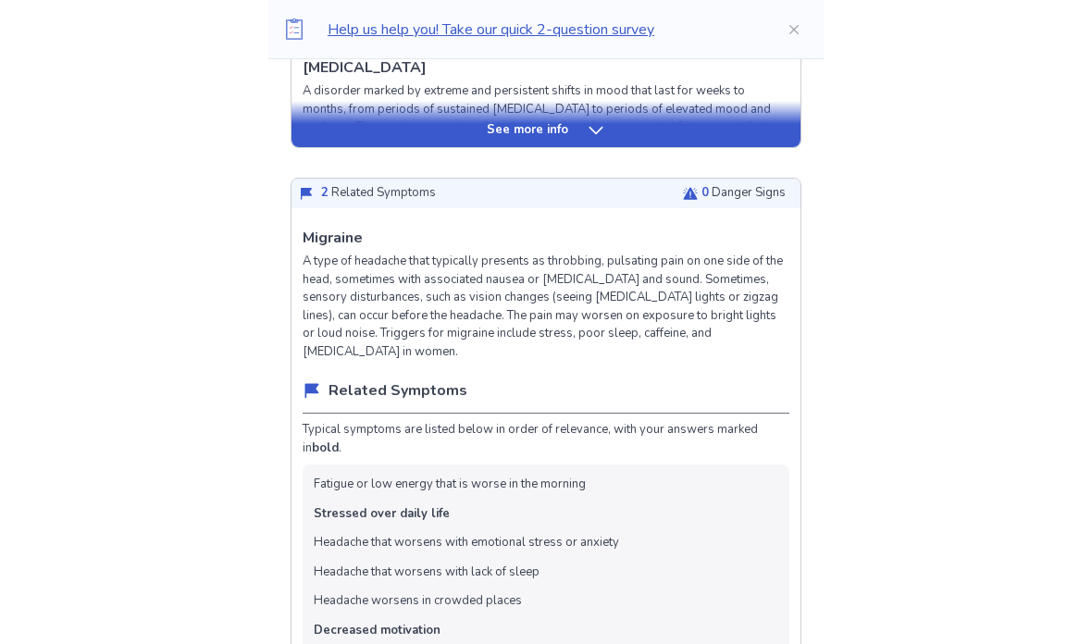
scroll to position [940, 0]
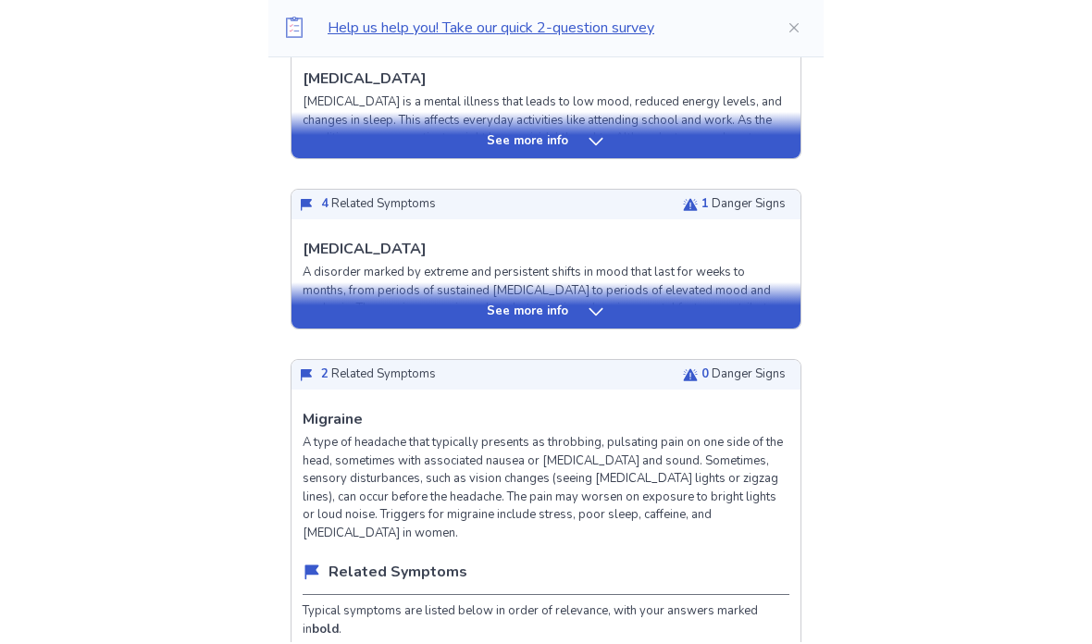
click at [513, 305] on p "See more info" at bounding box center [527, 314] width 81 height 19
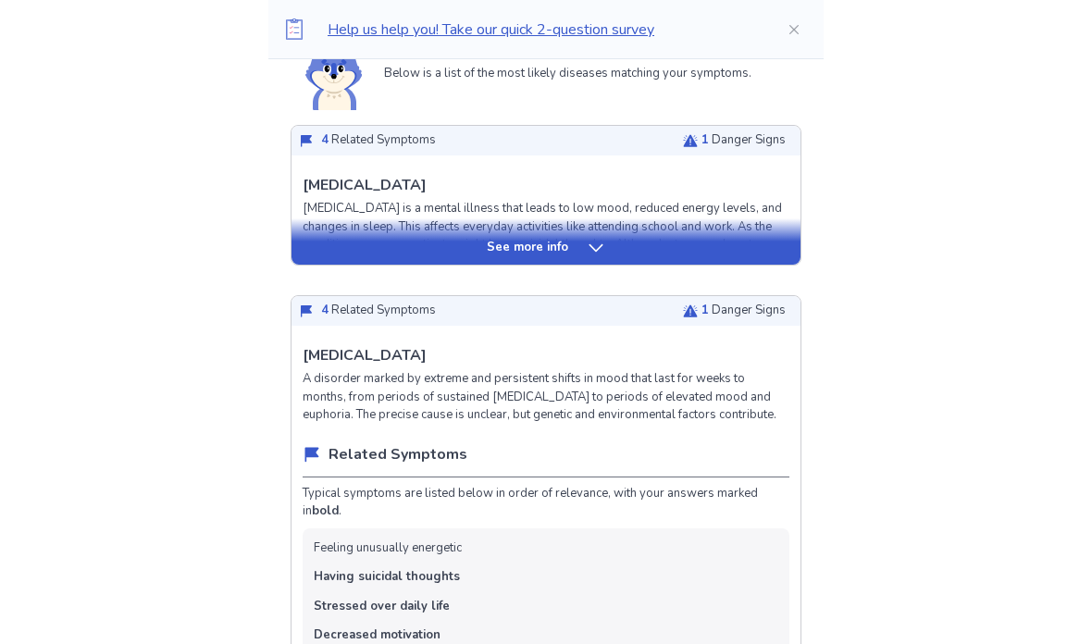
scroll to position [621, 0]
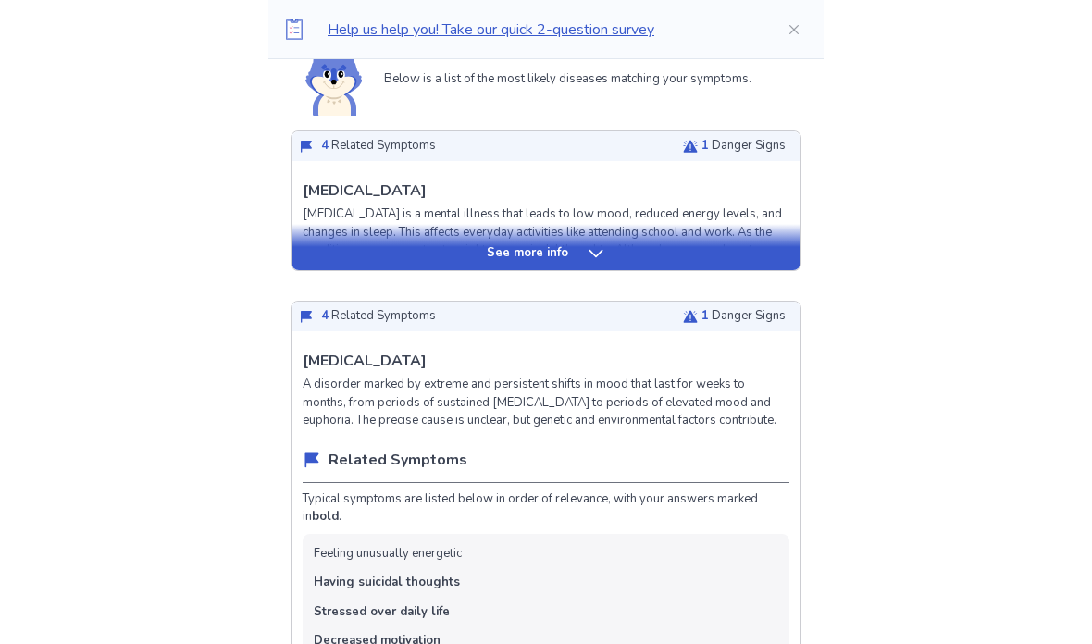
click at [490, 255] on p "See more info" at bounding box center [527, 253] width 81 height 19
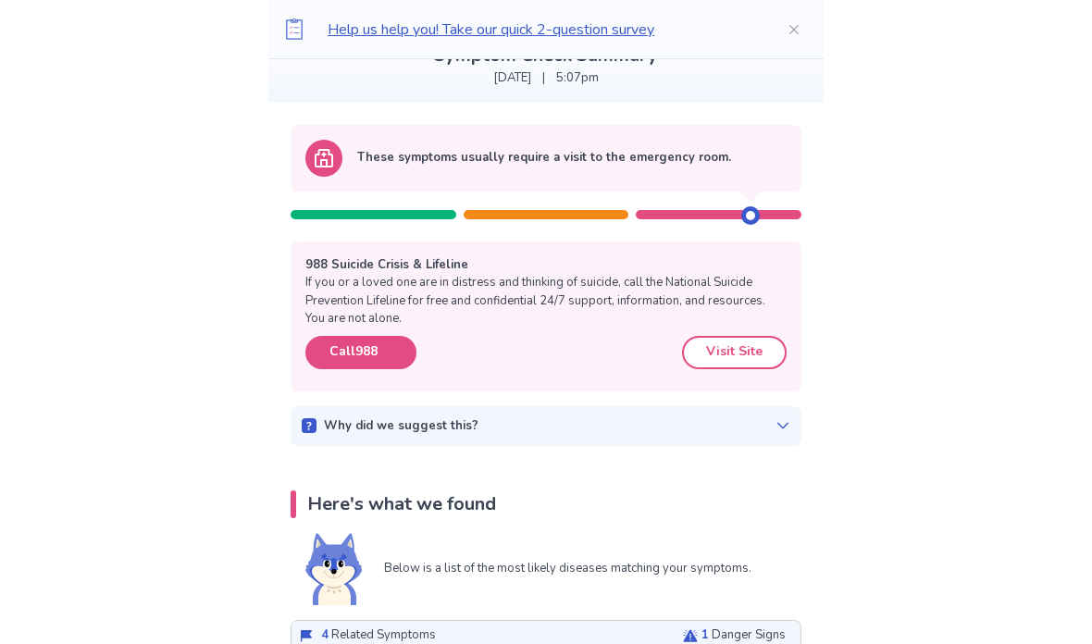
scroll to position [131, 0]
click at [728, 424] on div "Why did we suggest this?" at bounding box center [546, 427] width 489 height 19
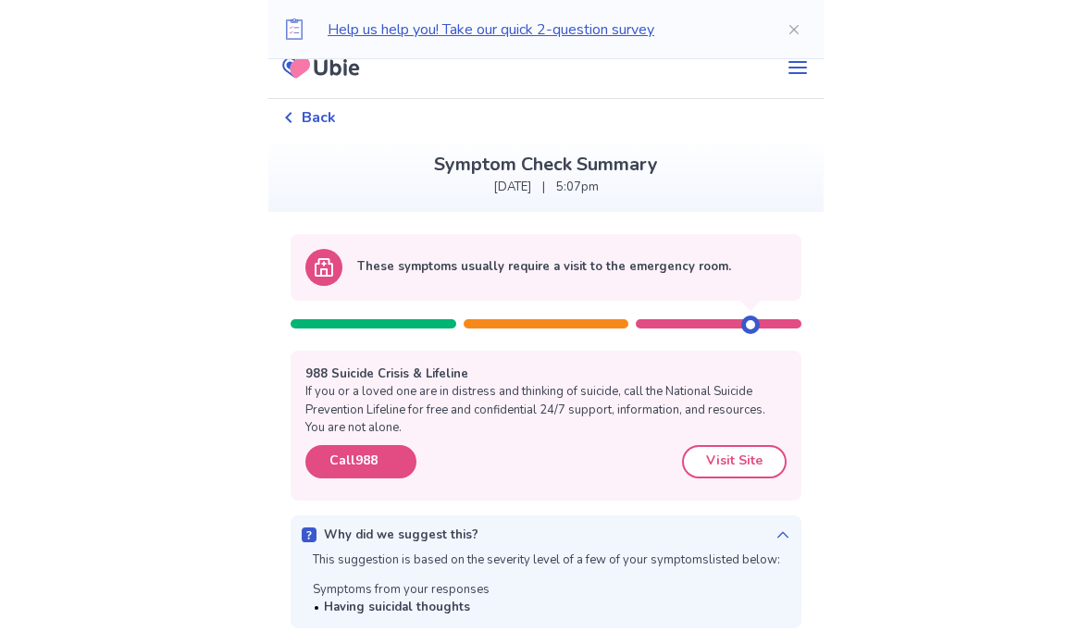
scroll to position [0, 0]
